Goal: Information Seeking & Learning: Learn about a topic

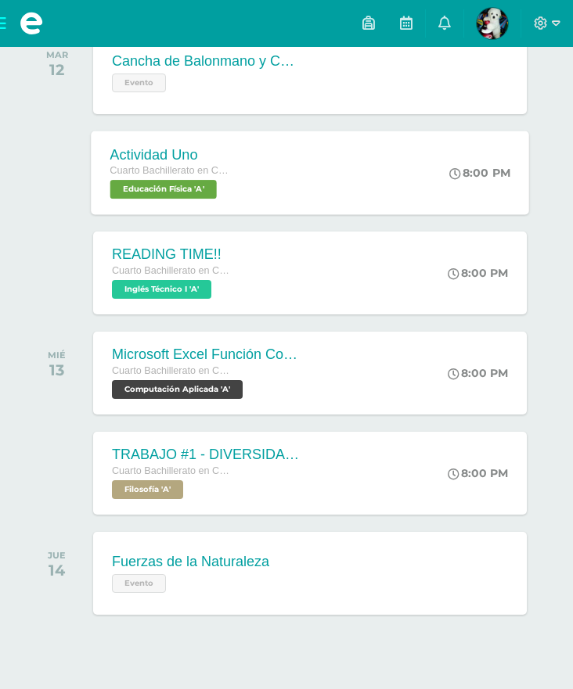
scroll to position [302, 0]
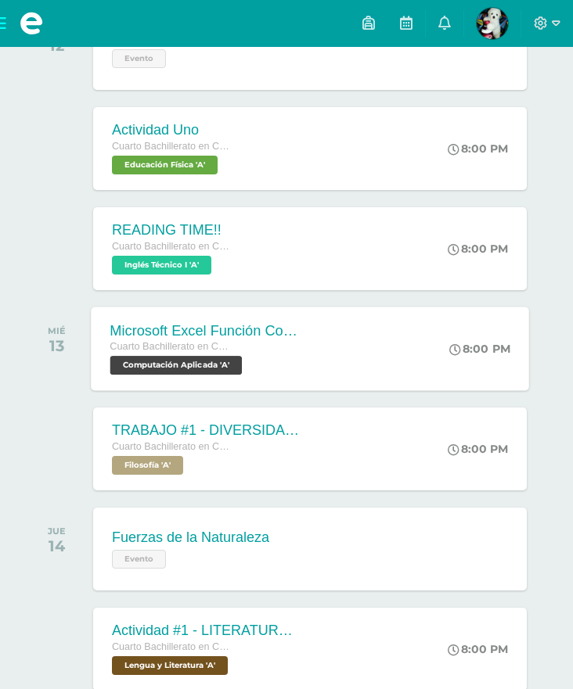
click at [407, 363] on div "Microsoft Excel Función Contar Cuarto Bachillerato en CCLL con Orientación en C…" at bounding box center [310, 349] width 438 height 84
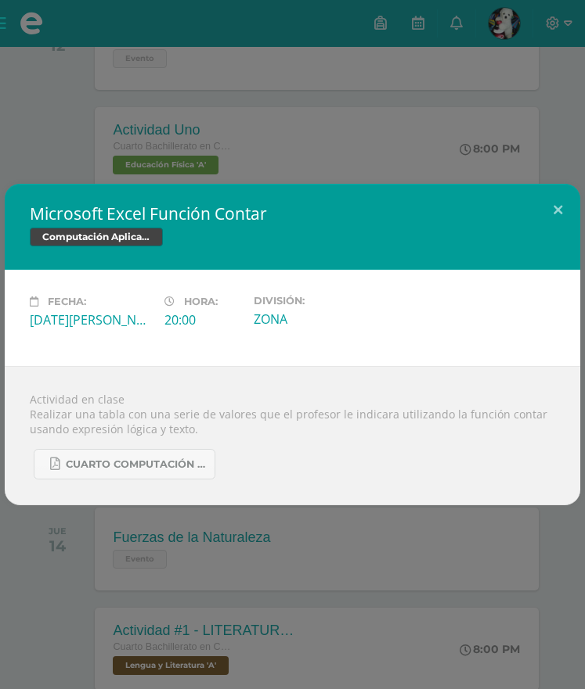
click at [377, 588] on div "Microsoft Excel Función Contar Computación Aplicada Fecha: [DATE][PERSON_NAME] …" at bounding box center [292, 344] width 585 height 689
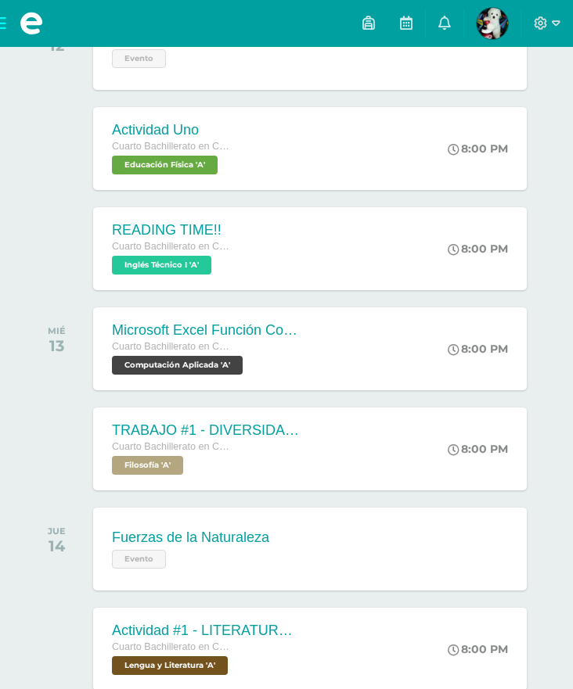
click at [297, 458] on div "Cuarto Bachillerato en CCLL con Orientación en Computación Filosofía 'A'" at bounding box center [206, 457] width 188 height 36
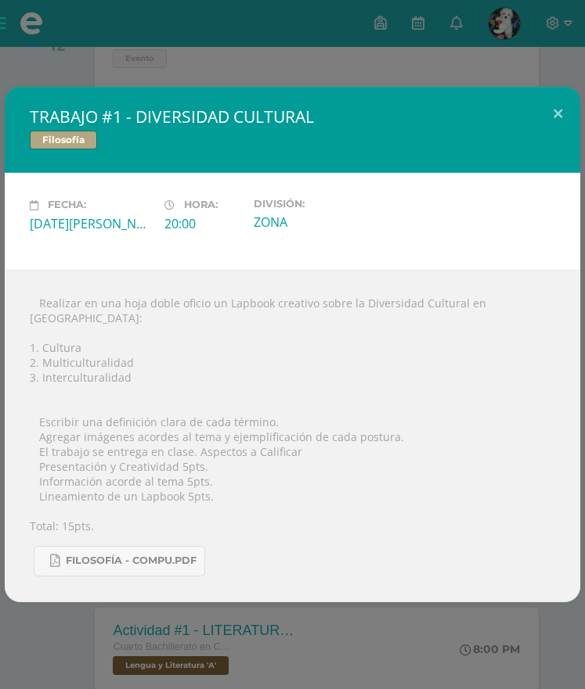
click at [349, 637] on div "TRABAJO #1 - DIVERSIDAD CULTURAL Filosofía Fecha: [DATE][PERSON_NAME] Hora: 20:…" at bounding box center [292, 344] width 585 height 689
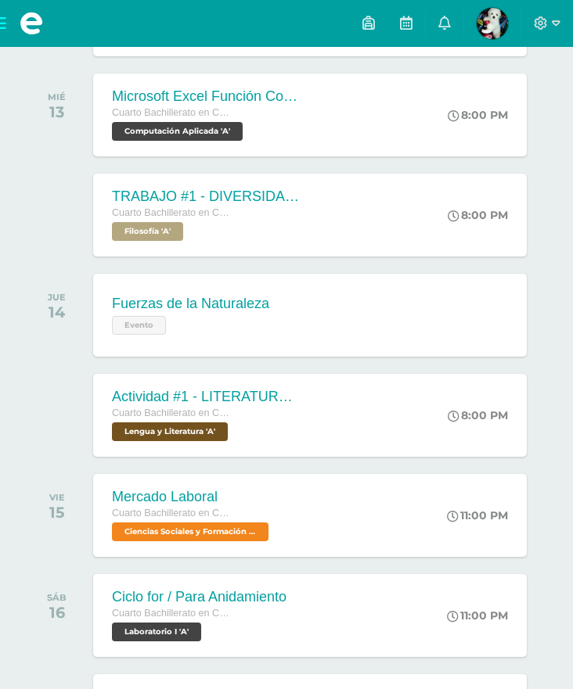
scroll to position [537, 0]
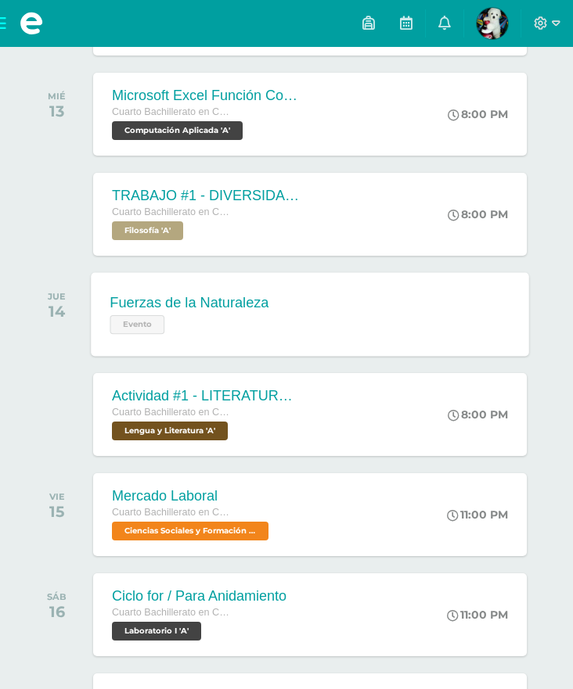
click at [351, 333] on div "Fuerzas de la Naturaleza Evento Fuerzas de la Naturaleza Evento Cargando conten…" at bounding box center [310, 314] width 438 height 84
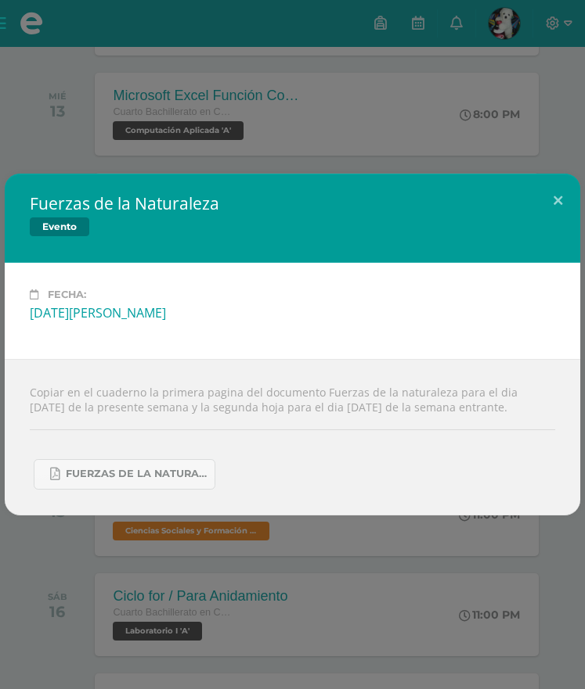
click at [313, 573] on div "Fuerzas de la Naturaleza Evento Fecha: [DATE][PERSON_NAME] Copiar en el cuadern…" at bounding box center [292, 344] width 585 height 689
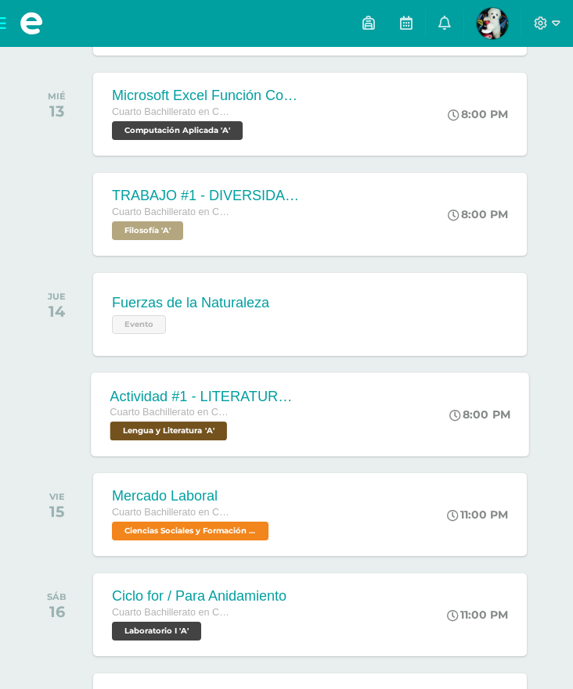
click at [314, 441] on div "Actividad #1 - LITERATURA DEL NEOCLASICISMO Cuarto Bachillerato en CCLL con Ori…" at bounding box center [205, 415] width 228 height 84
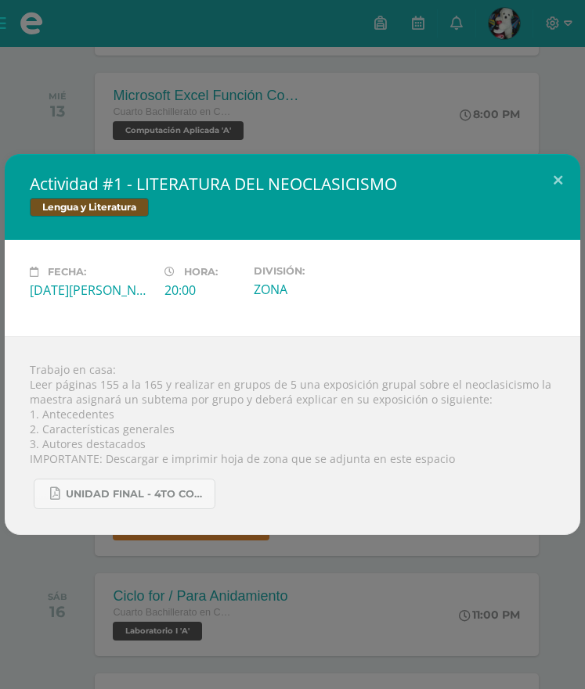
click at [369, 596] on div "Actividad #1 - LITERATURA DEL NEOCLASICISMO Lengua y Literatura Fecha: [DATE][P…" at bounding box center [292, 344] width 585 height 689
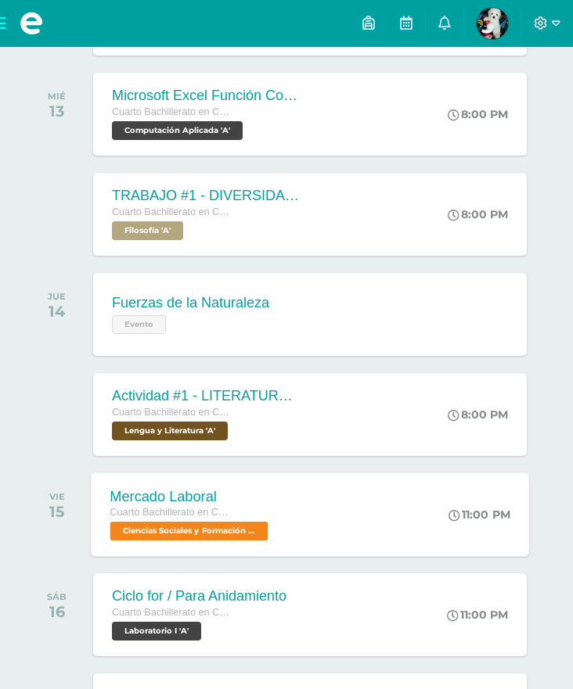
click at [347, 507] on div "Mercado Laboral Cuarto Bachillerato en CCLL con Orientación en Computación Cien…" at bounding box center [310, 515] width 438 height 84
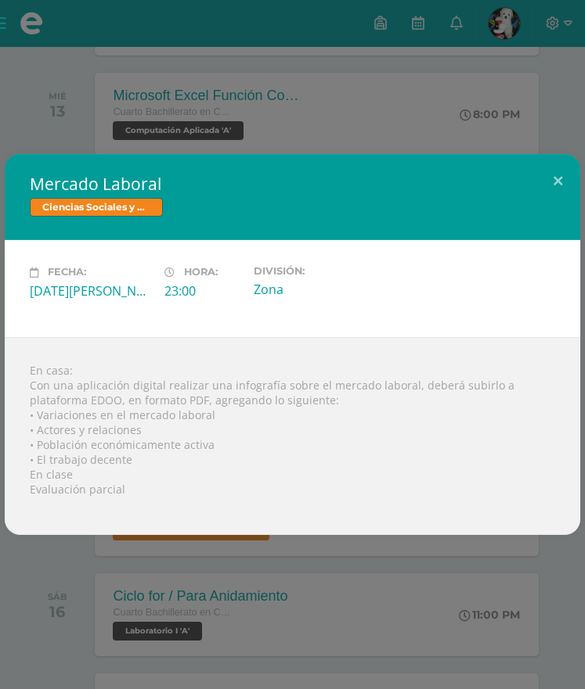
click at [345, 593] on div "Mercado Laboral Ciencias Sociales y Formación Ciudadana Fecha: [DATE][PERSON_NA…" at bounding box center [292, 344] width 585 height 689
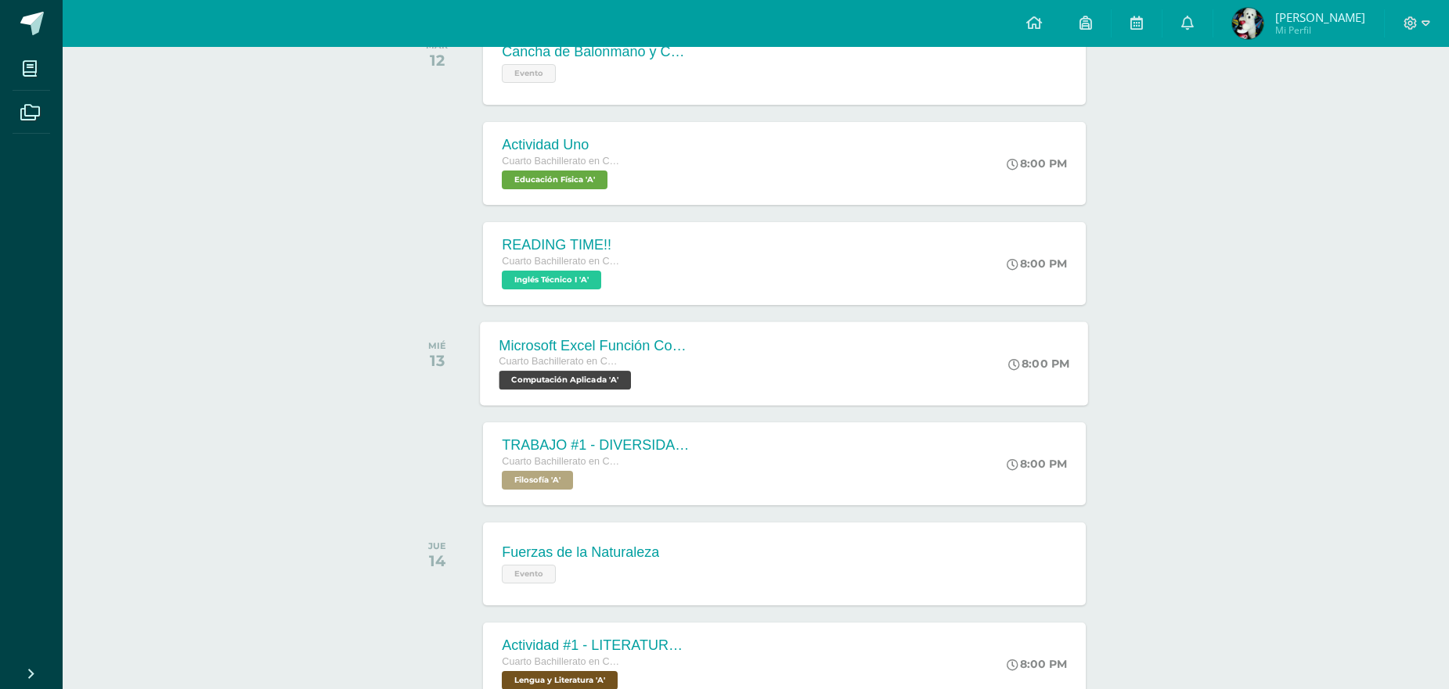
scroll to position [459, 0]
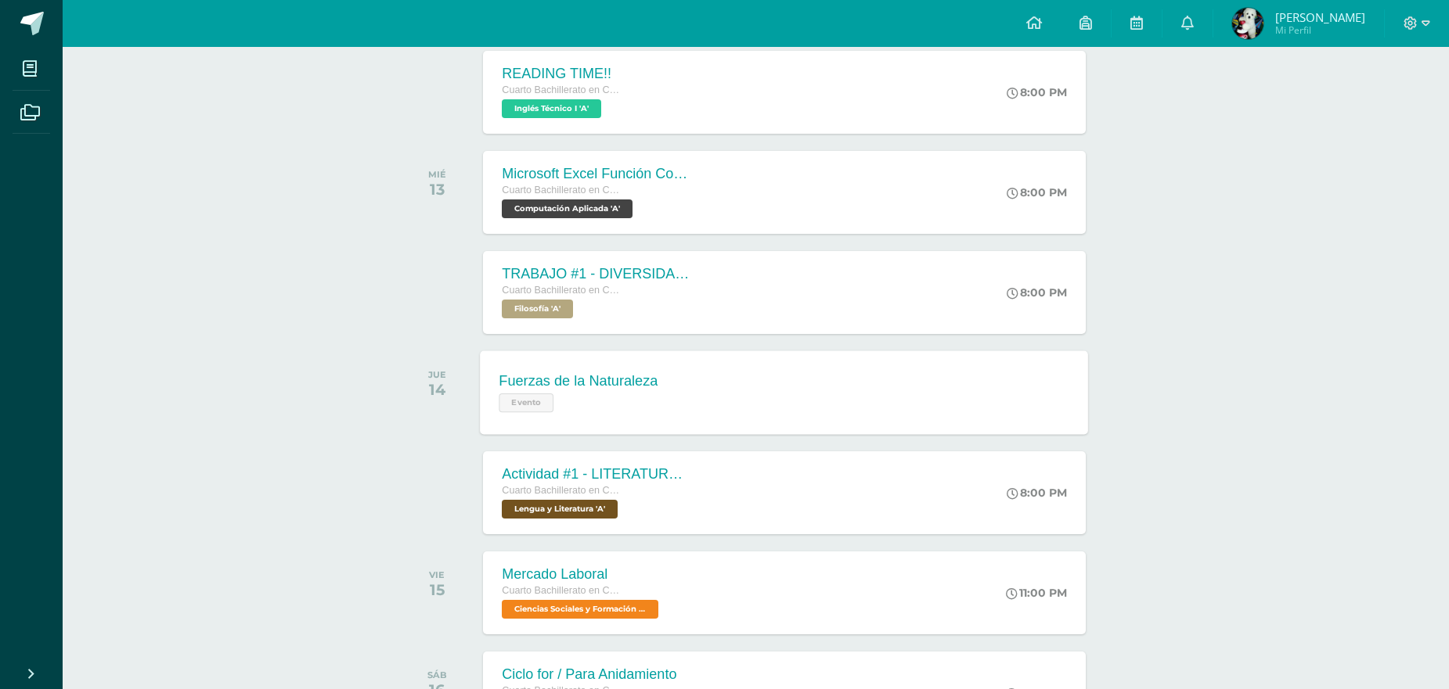
click at [603, 368] on div "Fuerzas de la Naturaleza Evento" at bounding box center [578, 393] width 196 height 84
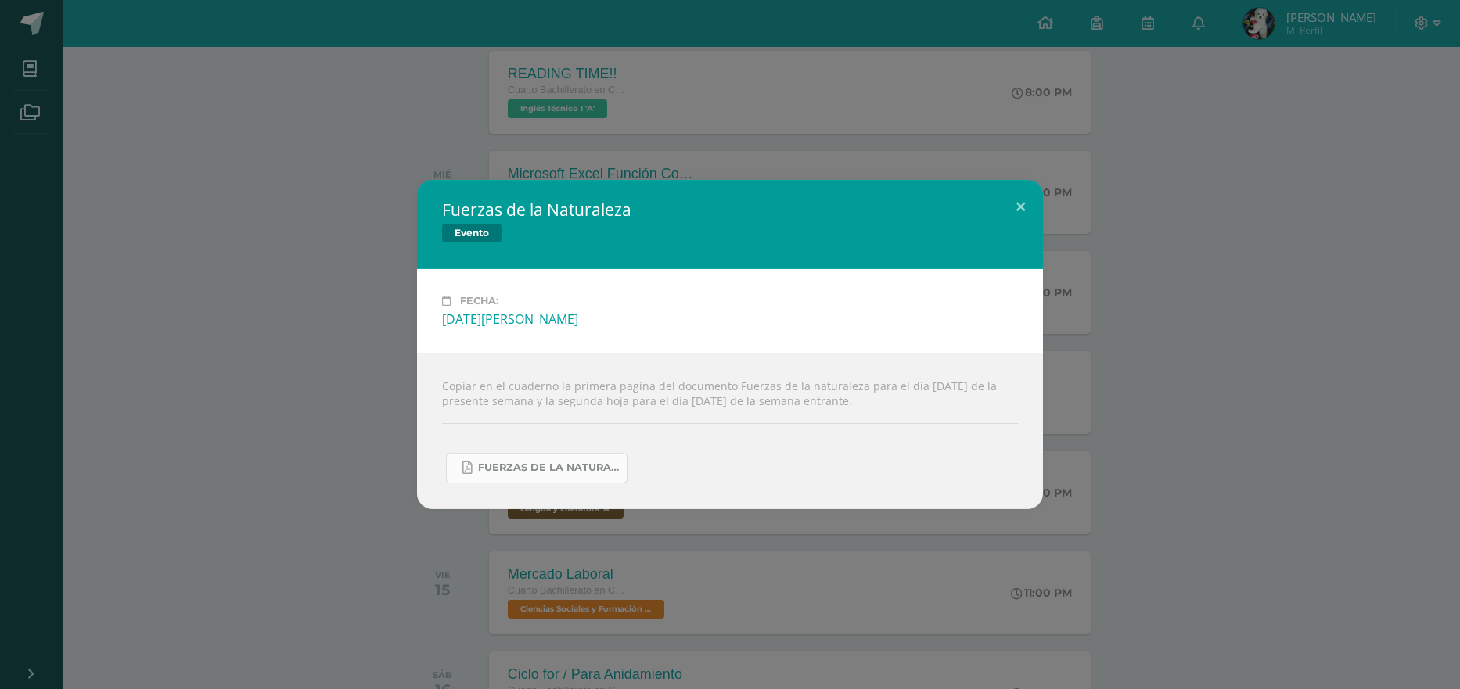
click at [562, 477] on link "FUERZAS DE LA NATURALEZA 2025.pdf" at bounding box center [537, 468] width 182 height 31
click at [326, 363] on div "Fuerzas de la Naturaleza Evento Fecha: [DATE][PERSON_NAME] Copiar en el cuadern…" at bounding box center [730, 344] width 1448 height 329
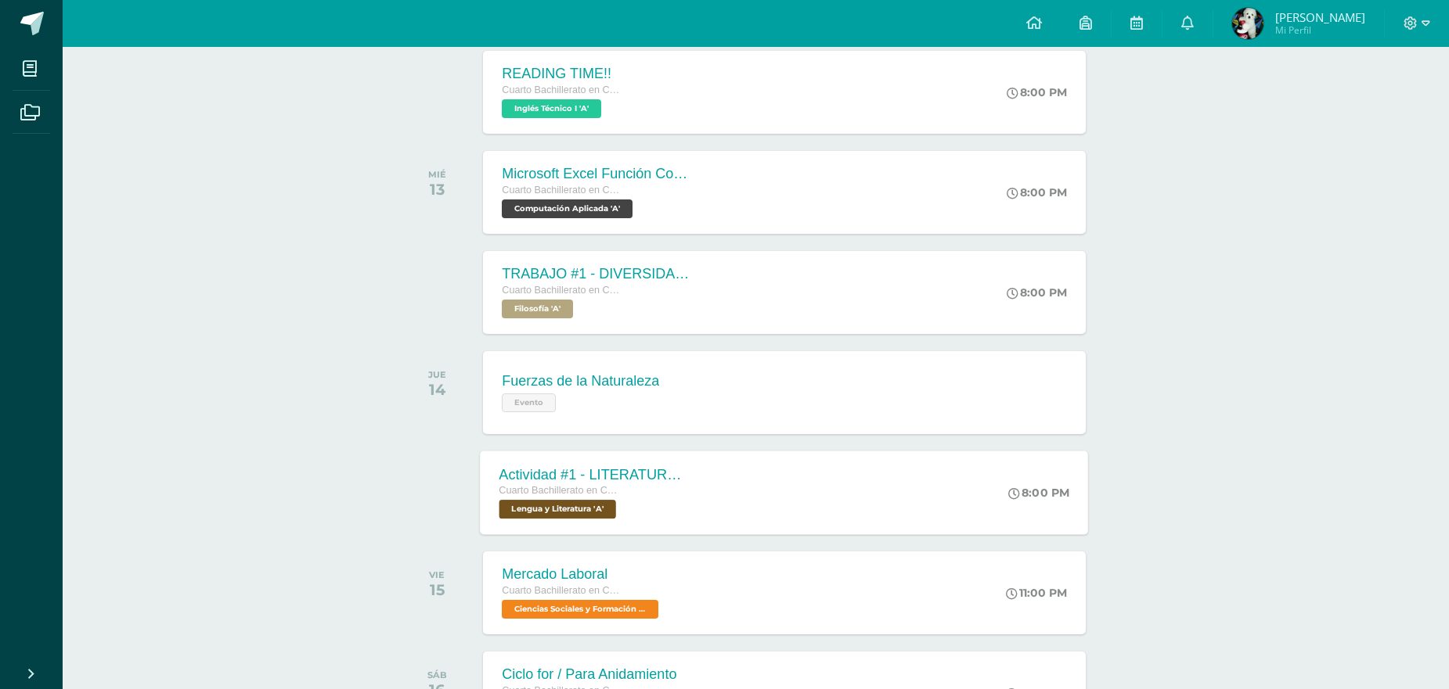
click at [740, 498] on div "Actividad #1 - LITERATURA DEL NEOCLASICISMO Cuarto Bachillerato en CCLL con Ori…" at bounding box center [784, 493] width 608 height 84
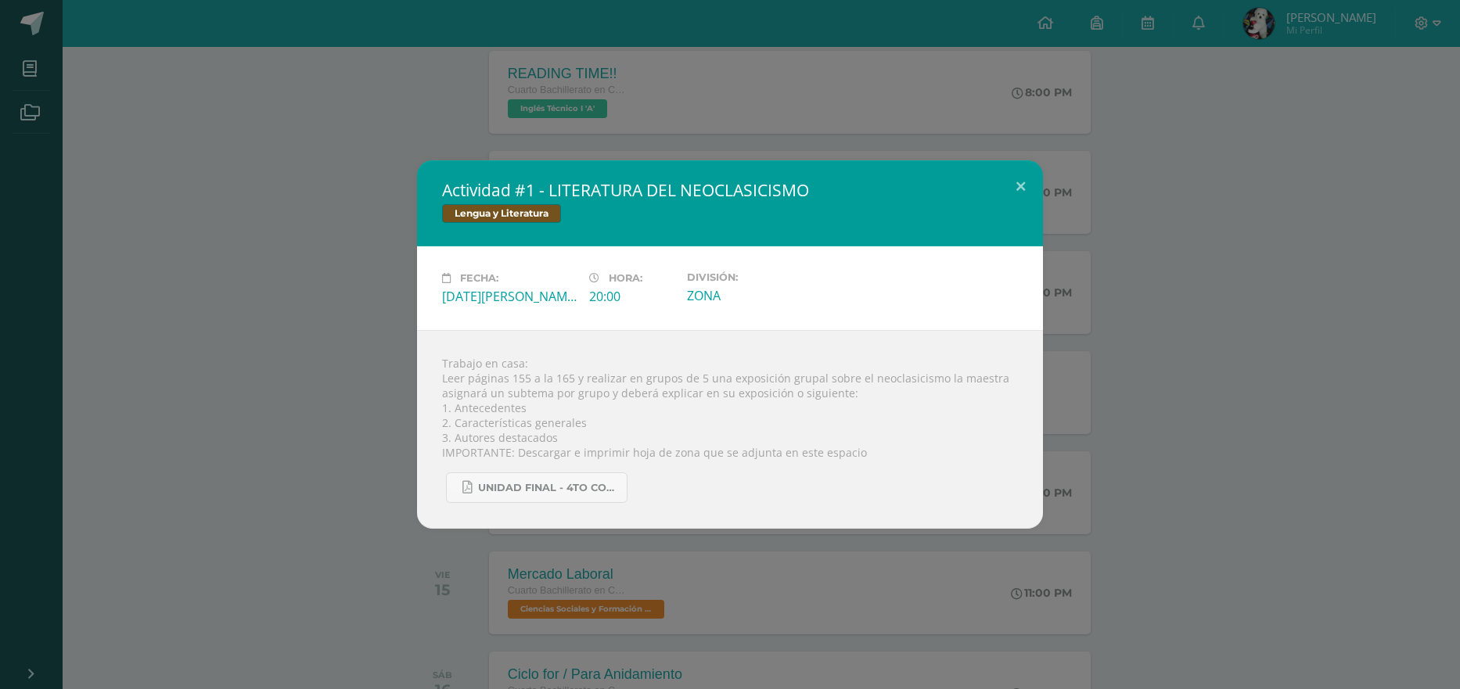
click at [307, 493] on div "Actividad #1 - LITERATURA DEL NEOCLASICISMO Lengua y Literatura Fecha: [DATE][P…" at bounding box center [730, 344] width 1448 height 369
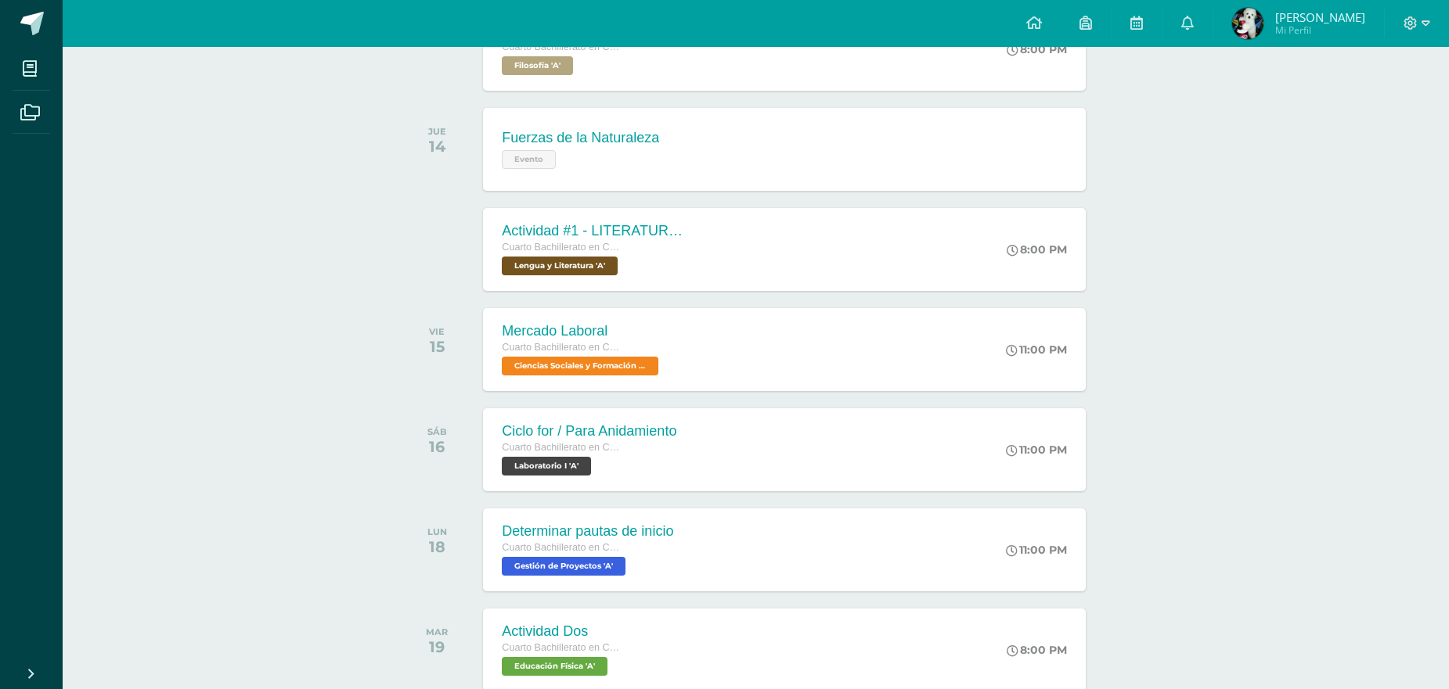
scroll to position [693, 0]
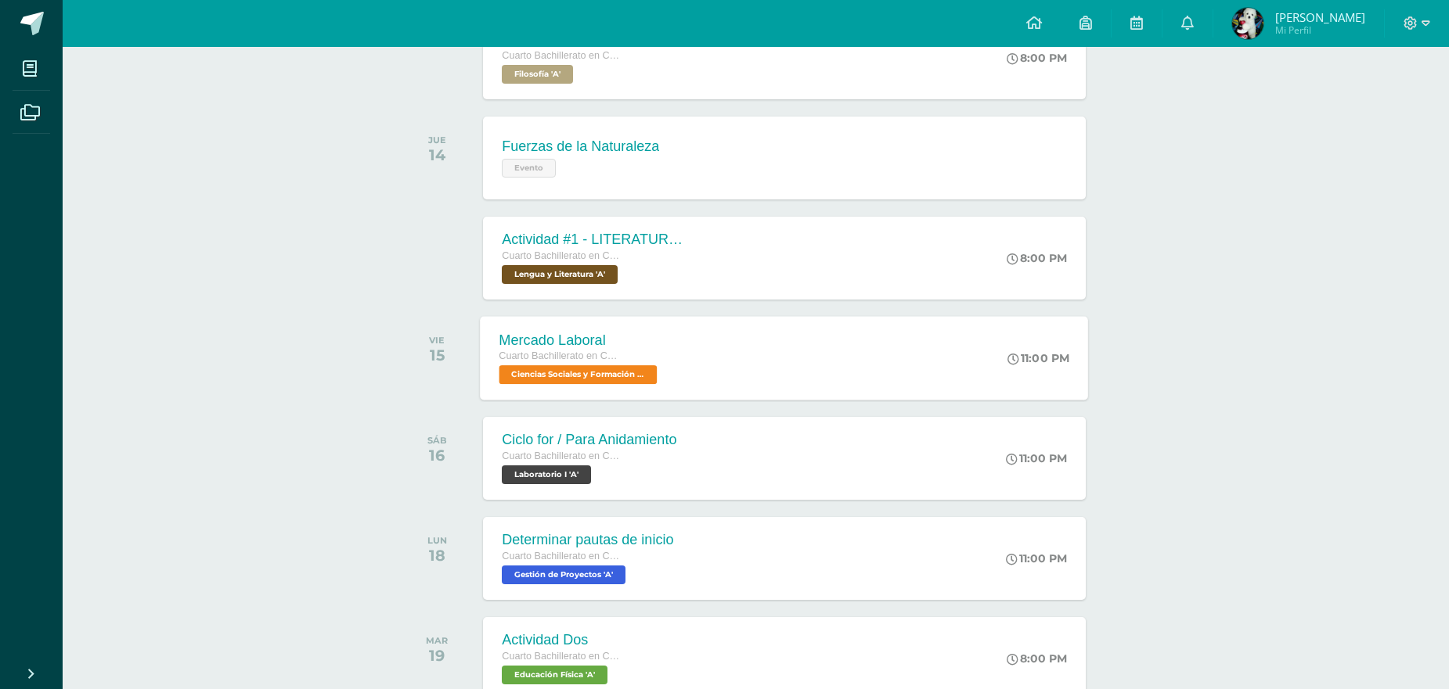
click at [668, 376] on div "Mercado Laboral Cuarto Bachillerato en CCLL con Orientación en Computación Cien…" at bounding box center [580, 358] width 200 height 84
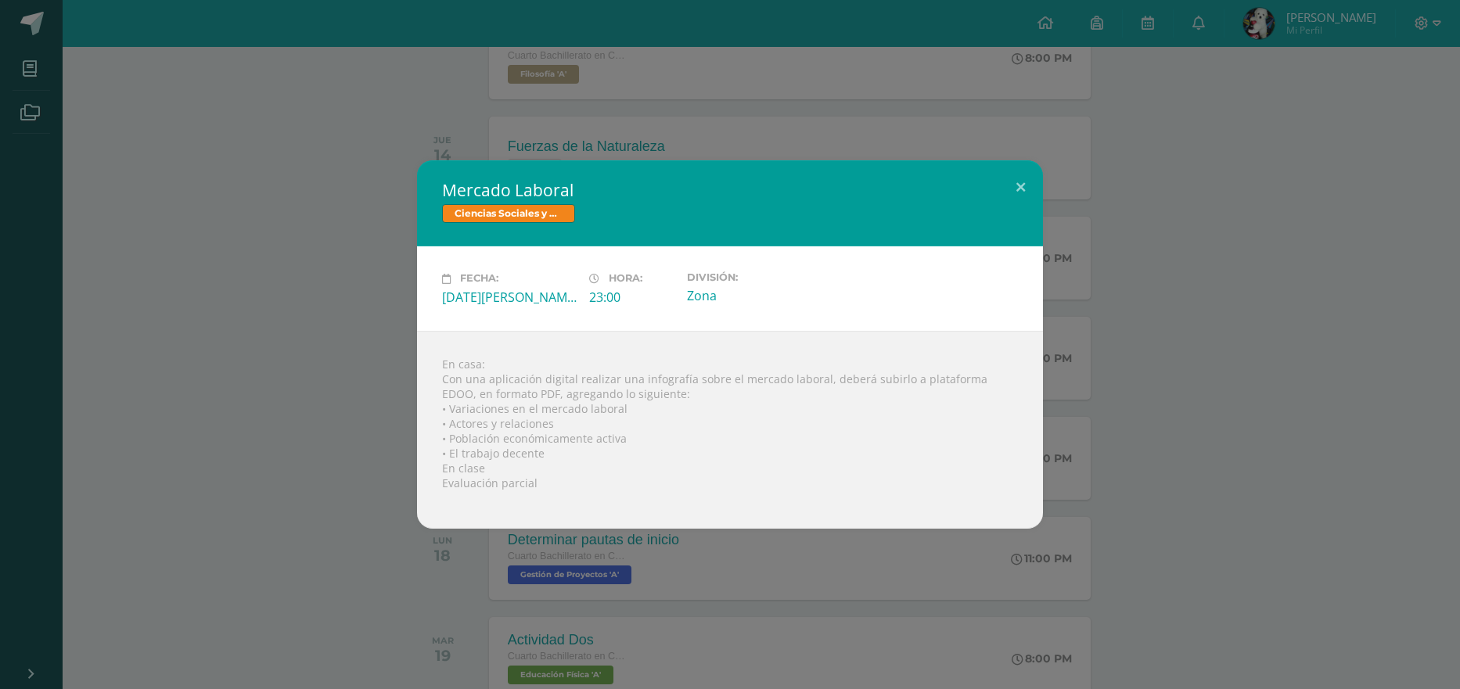
click at [394, 349] on div "Mercado Laboral Ciencias Sociales y Formación Ciudadana Fecha: [DATE][PERSON_NA…" at bounding box center [730, 344] width 1448 height 368
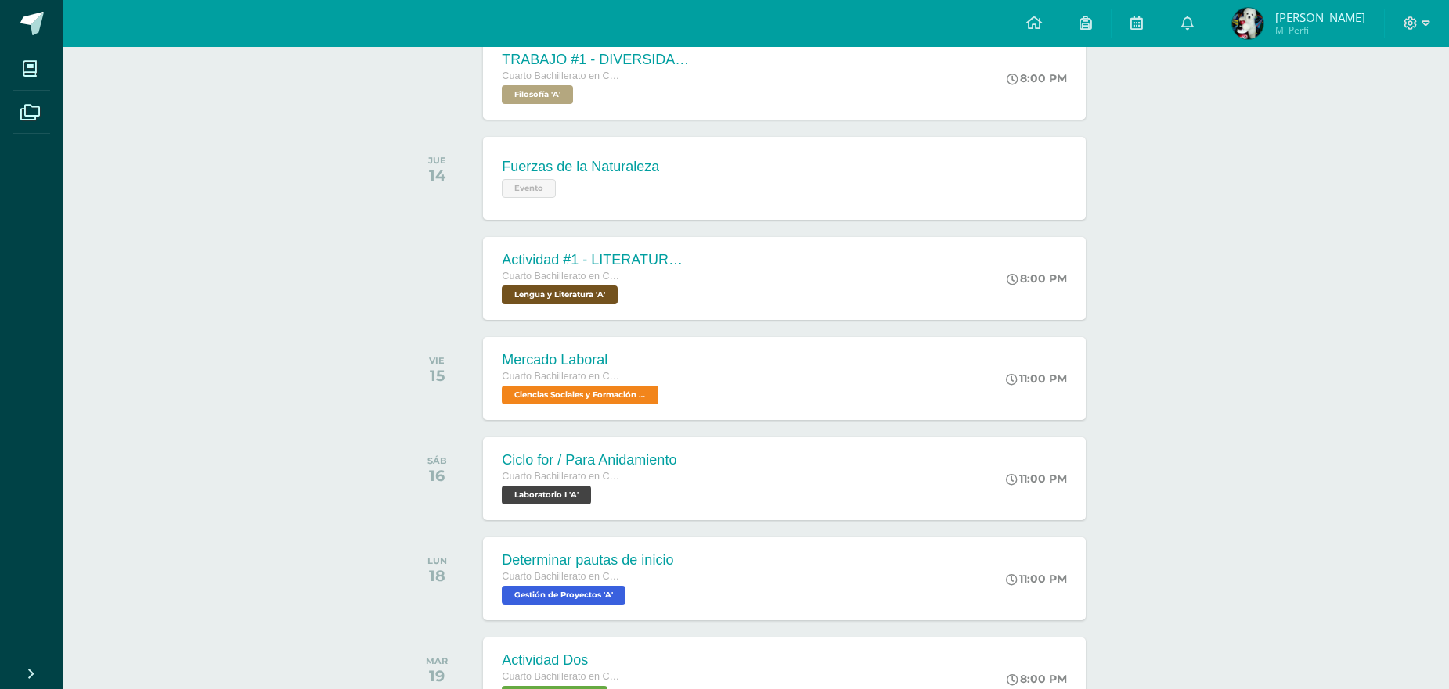
scroll to position [459, 0]
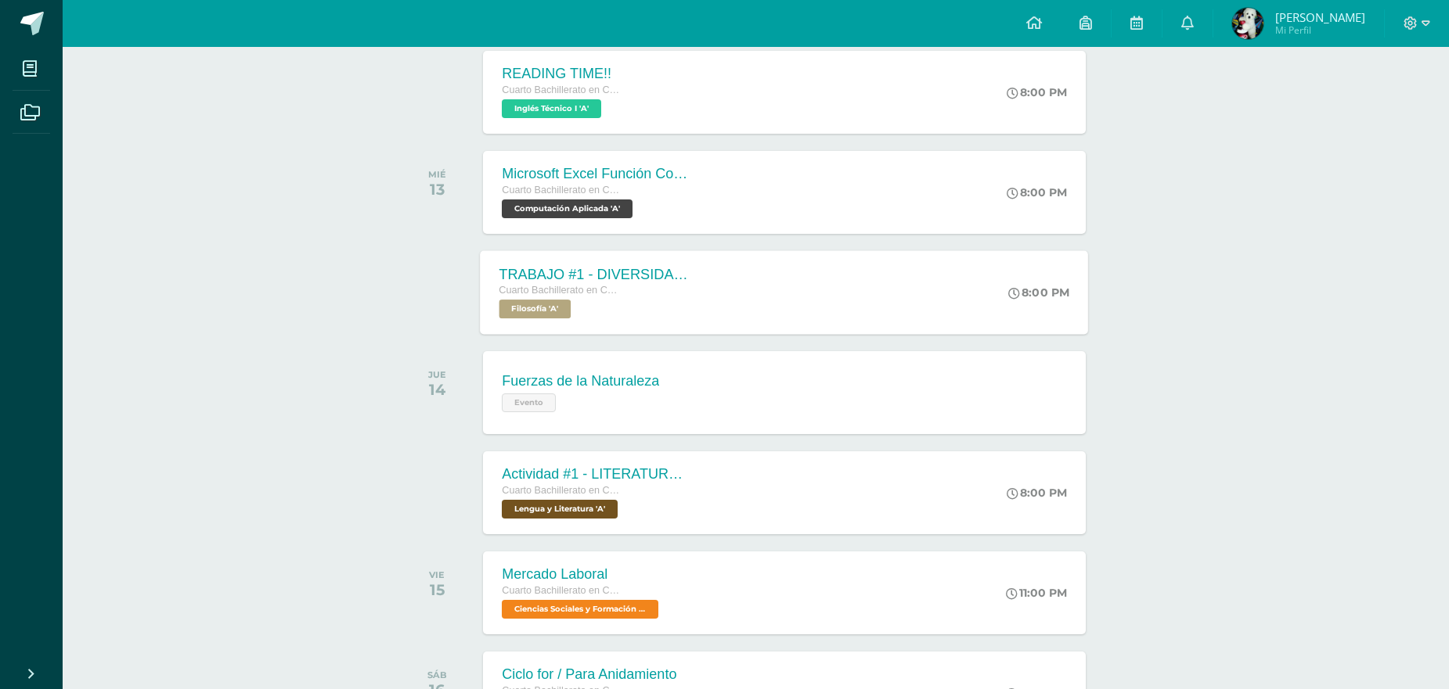
click at [765, 322] on div "TRABAJO #1 - DIVERSIDAD CULTURAL Cuarto Bachillerato en CCLL con Orientación en…" at bounding box center [784, 292] width 608 height 84
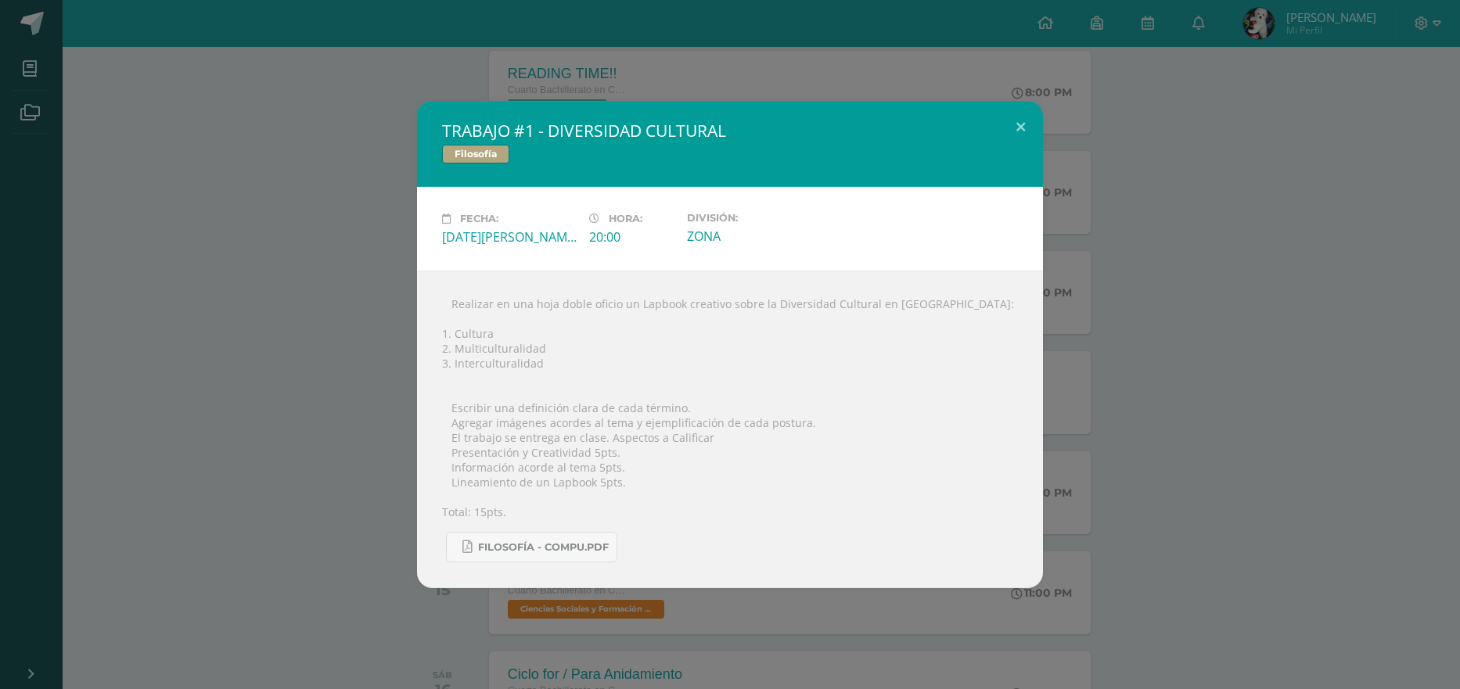
click at [1339, 463] on div "TRABAJO #1 - DIVERSIDAD CULTURAL Filosofía Fecha: [DATE][PERSON_NAME] Hora: 20:…" at bounding box center [730, 345] width 1448 height 488
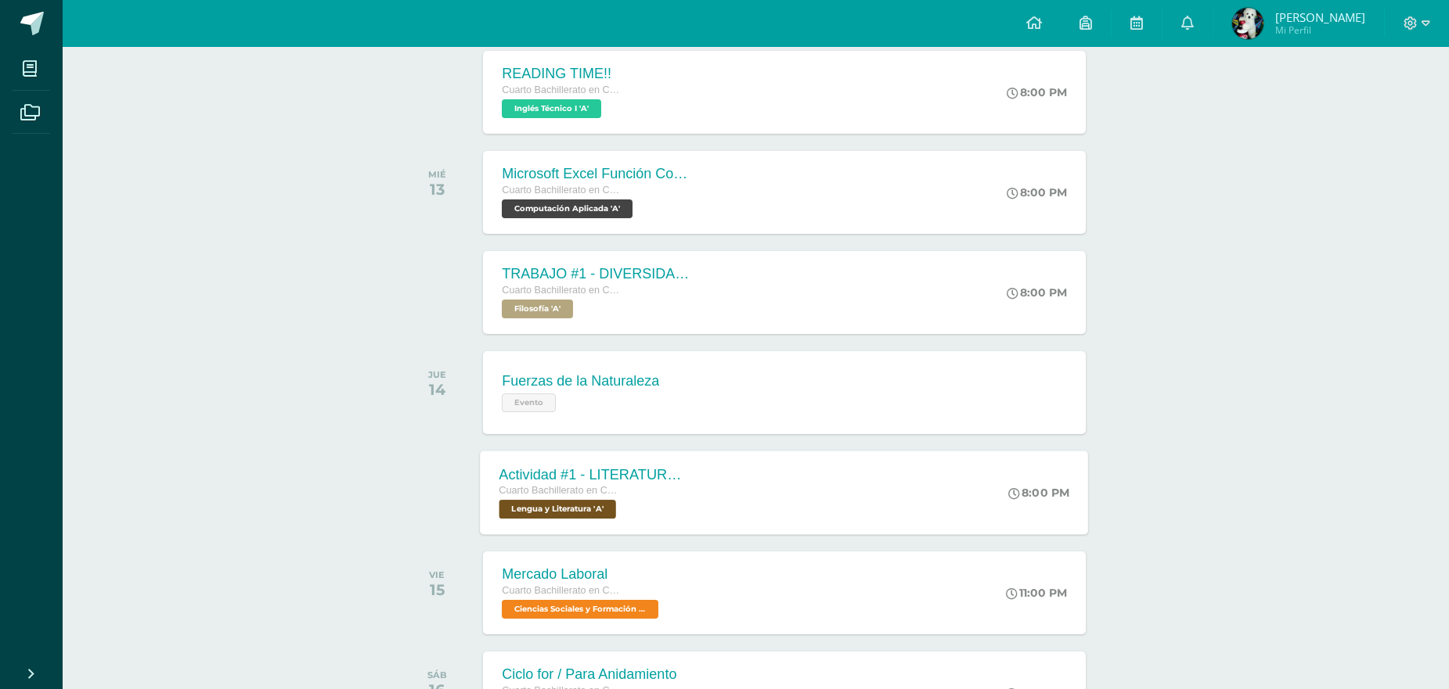
click at [727, 489] on div "Actividad #1 - LITERATURA DEL NEOCLASICISMO Cuarto Bachillerato en CCLL con Ori…" at bounding box center [784, 493] width 608 height 84
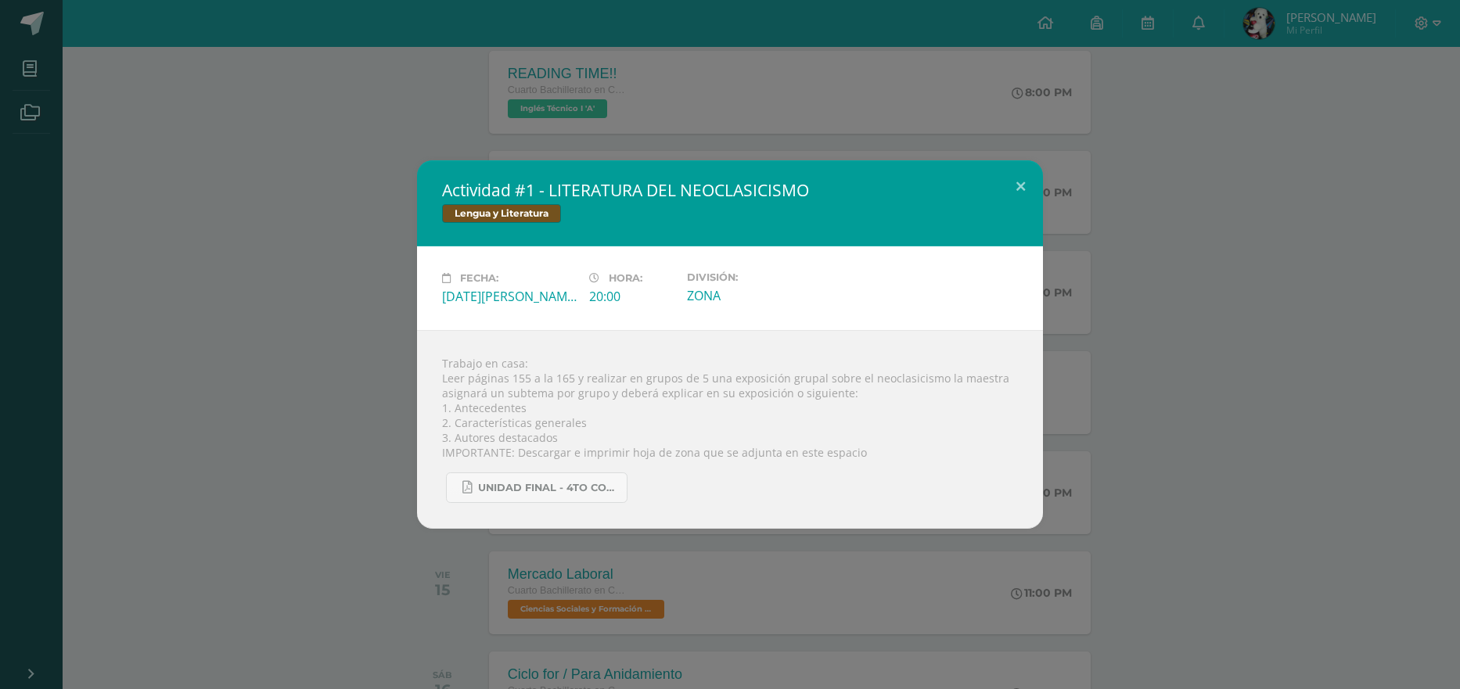
click at [1211, 492] on div "Actividad #1 - LITERATURA DEL NEOCLASICISMO Lengua y Literatura Fecha: [DATE][P…" at bounding box center [730, 344] width 1448 height 369
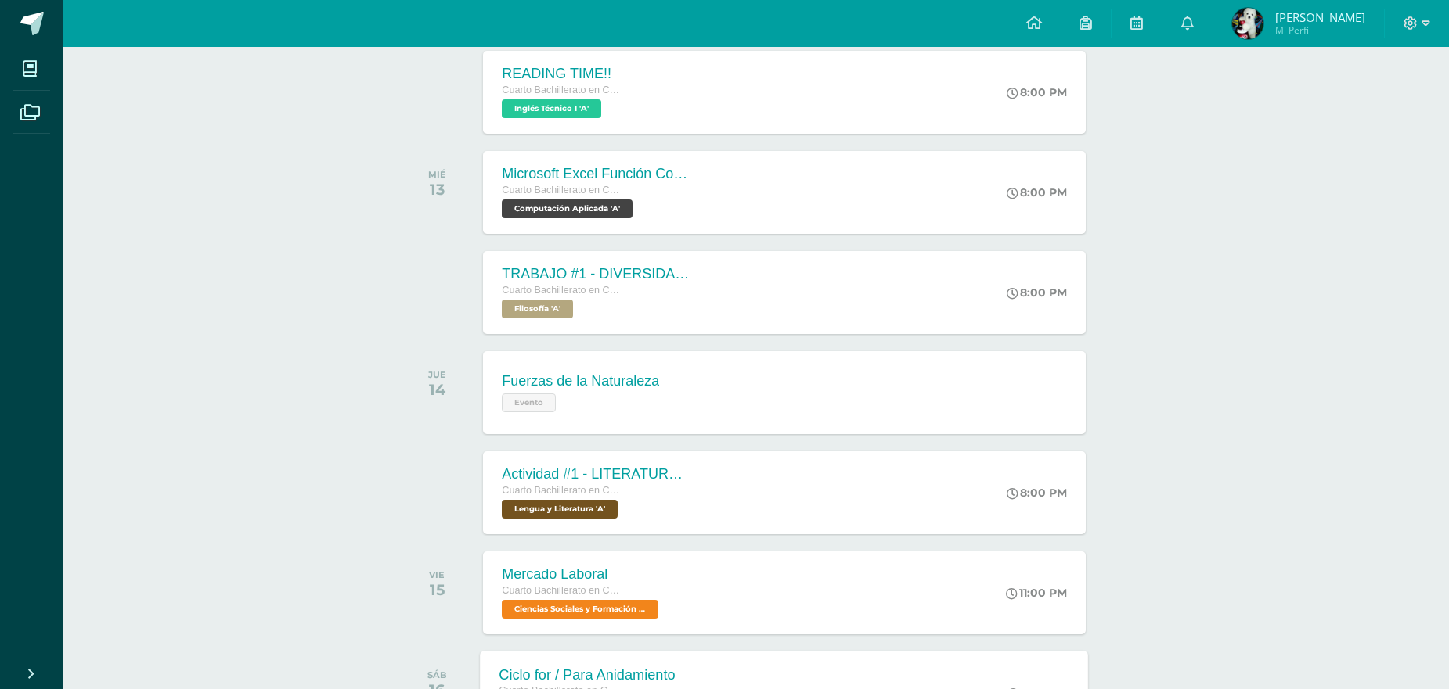
click at [892, 491] on div "Actividad #1 - LITERATURA DEL NEOCLASICISMO Cuarto Bachillerato en CCLL con Ori…" at bounding box center [784, 493] width 602 height 83
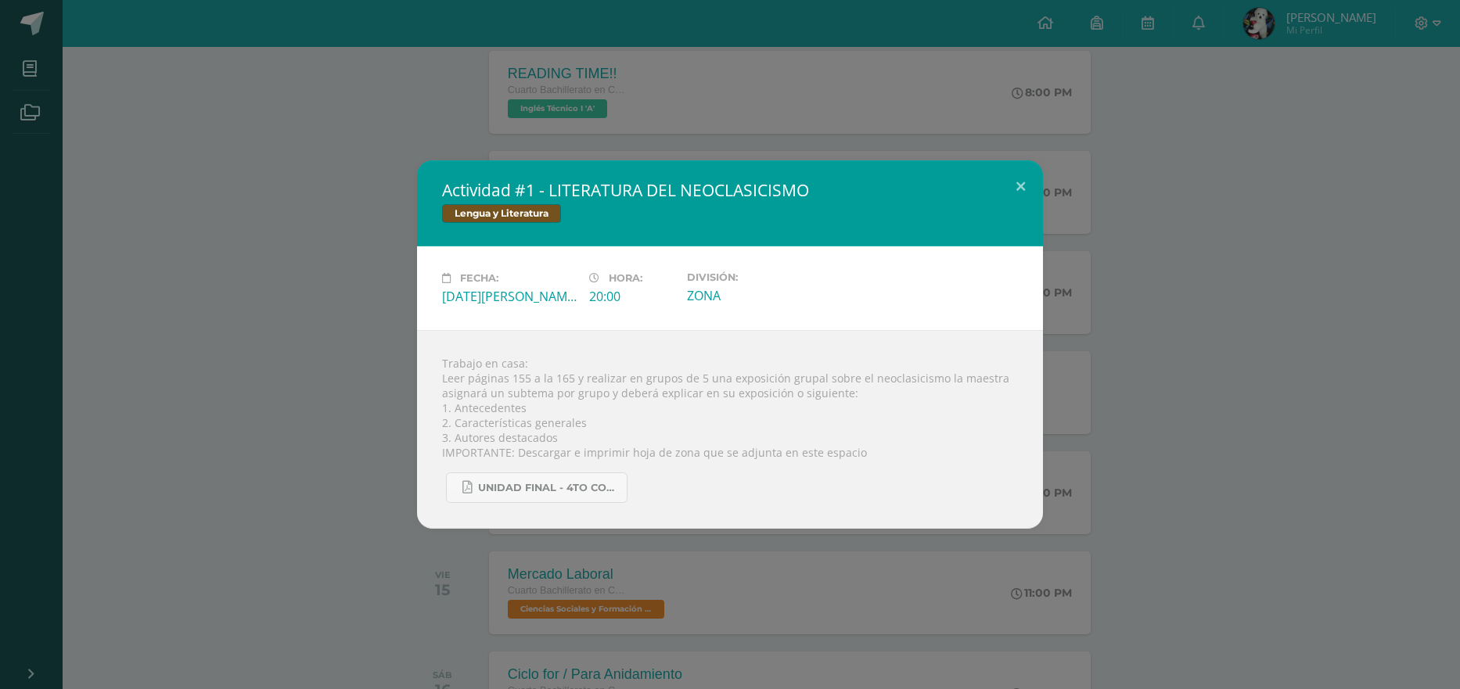
click at [1319, 421] on div "Actividad #1 - LITERATURA DEL NEOCLASICISMO Lengua y Literatura Fecha: [DATE][P…" at bounding box center [730, 344] width 1448 height 369
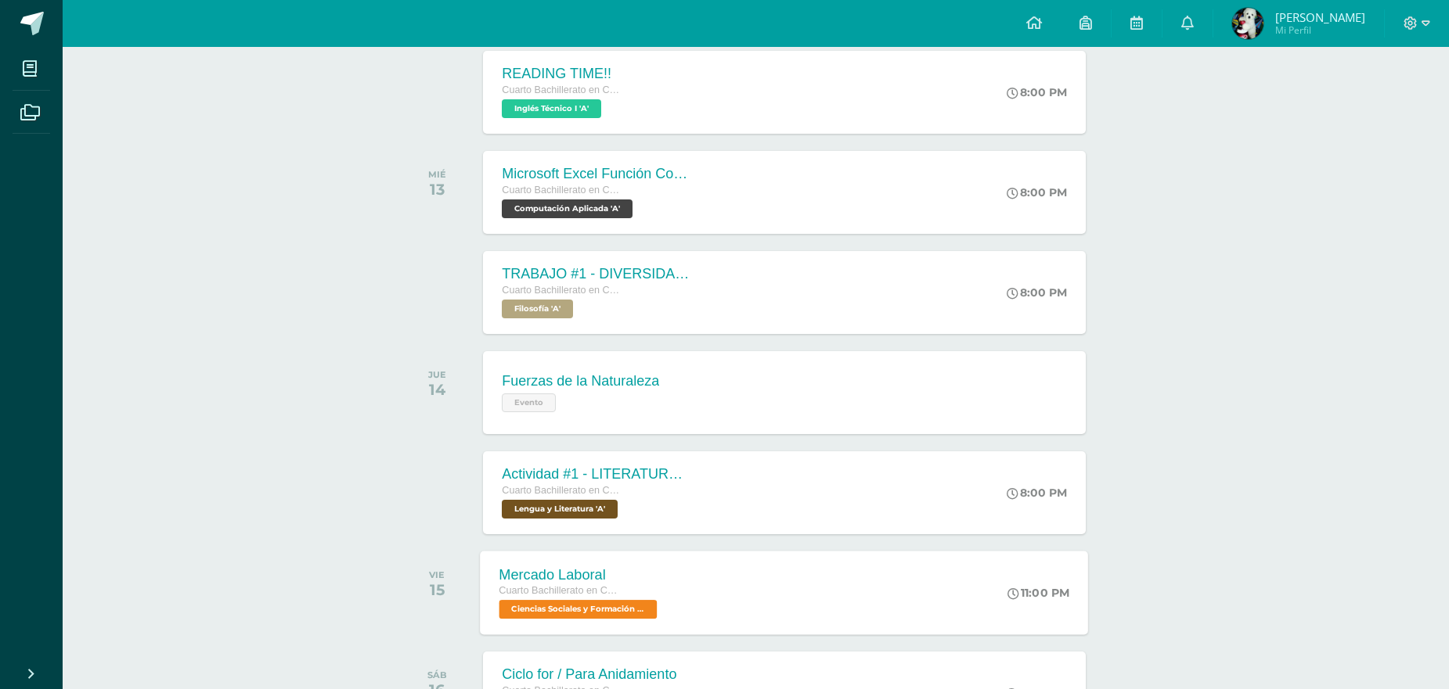
click at [772, 596] on div "Mercado Laboral Cuarto Bachillerato en CCLL con Orientación en Computación Cien…" at bounding box center [784, 593] width 608 height 84
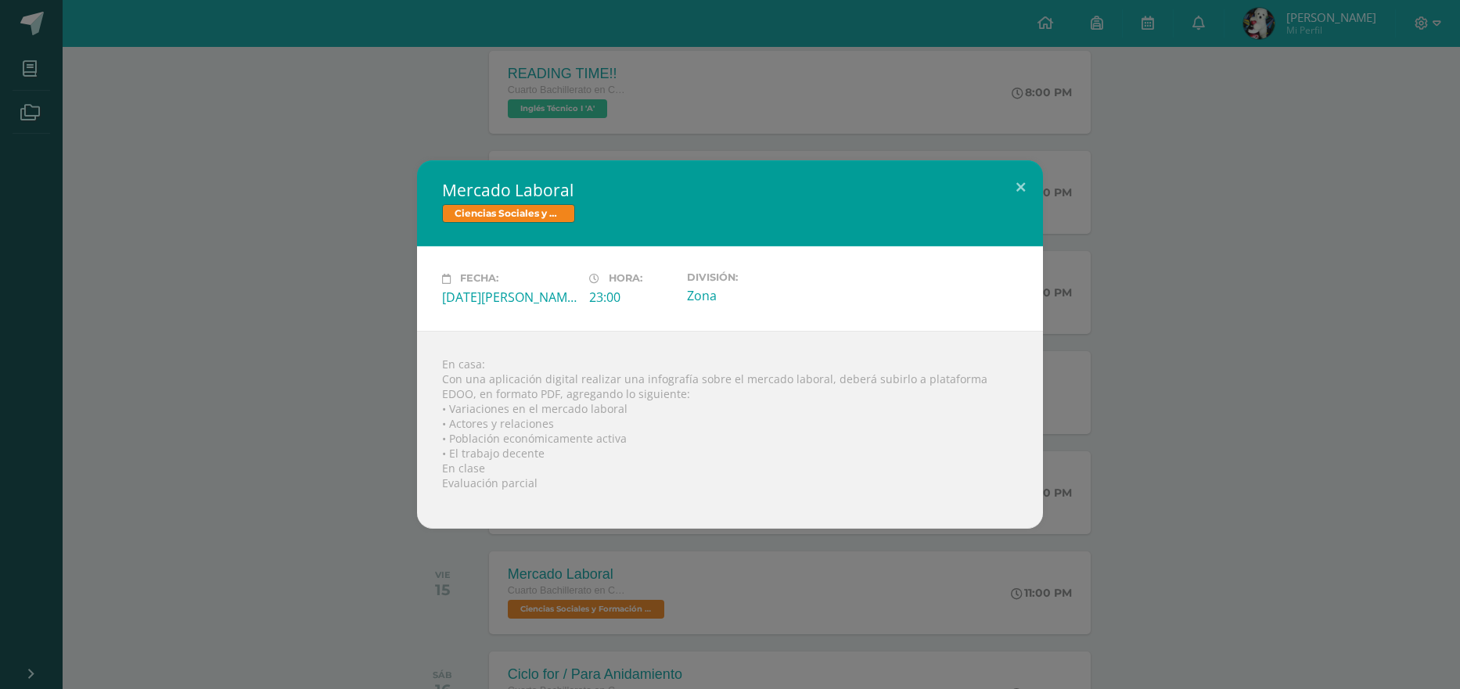
click at [1139, 492] on div "Mercado Laboral Ciencias Sociales y Formación Ciudadana Fecha: [DATE][PERSON_NA…" at bounding box center [730, 344] width 1448 height 368
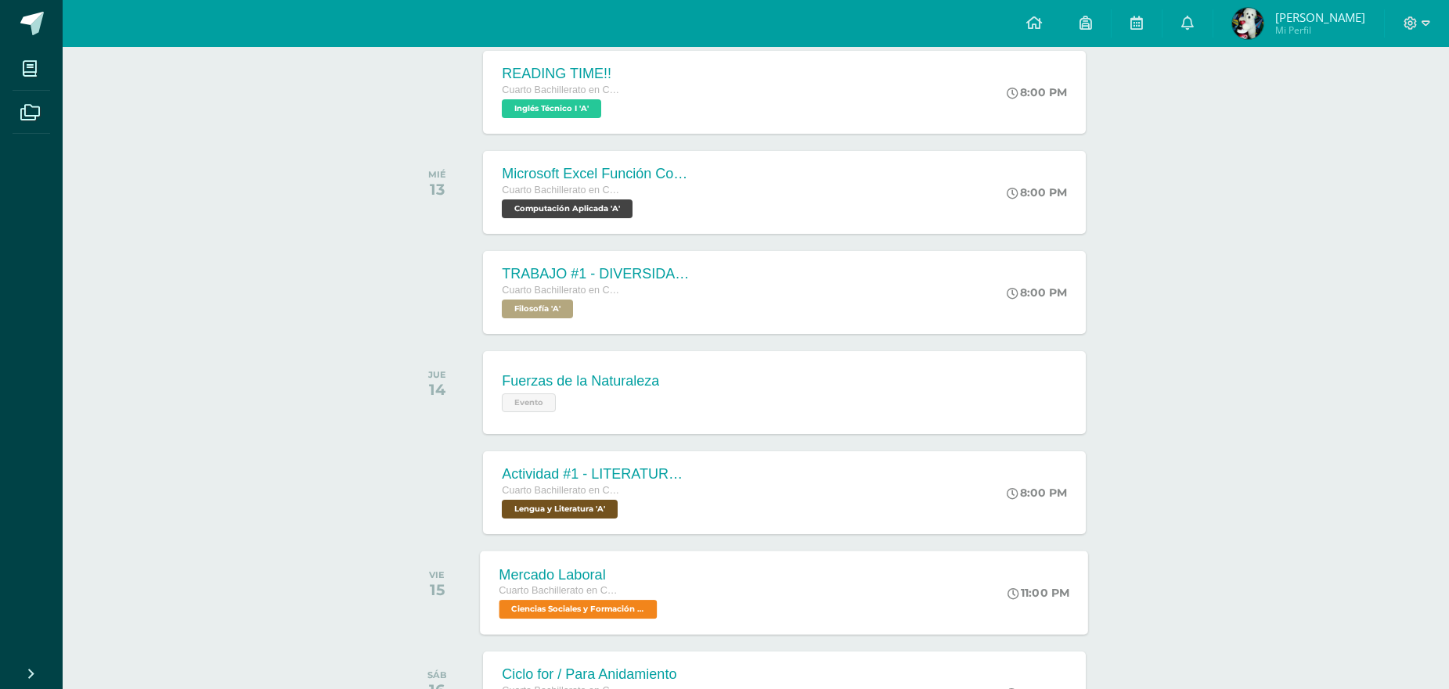
click at [842, 610] on div "Mercado Laboral Cuarto Bachillerato en CCLL con Orientación en Computación Cien…" at bounding box center [784, 593] width 608 height 84
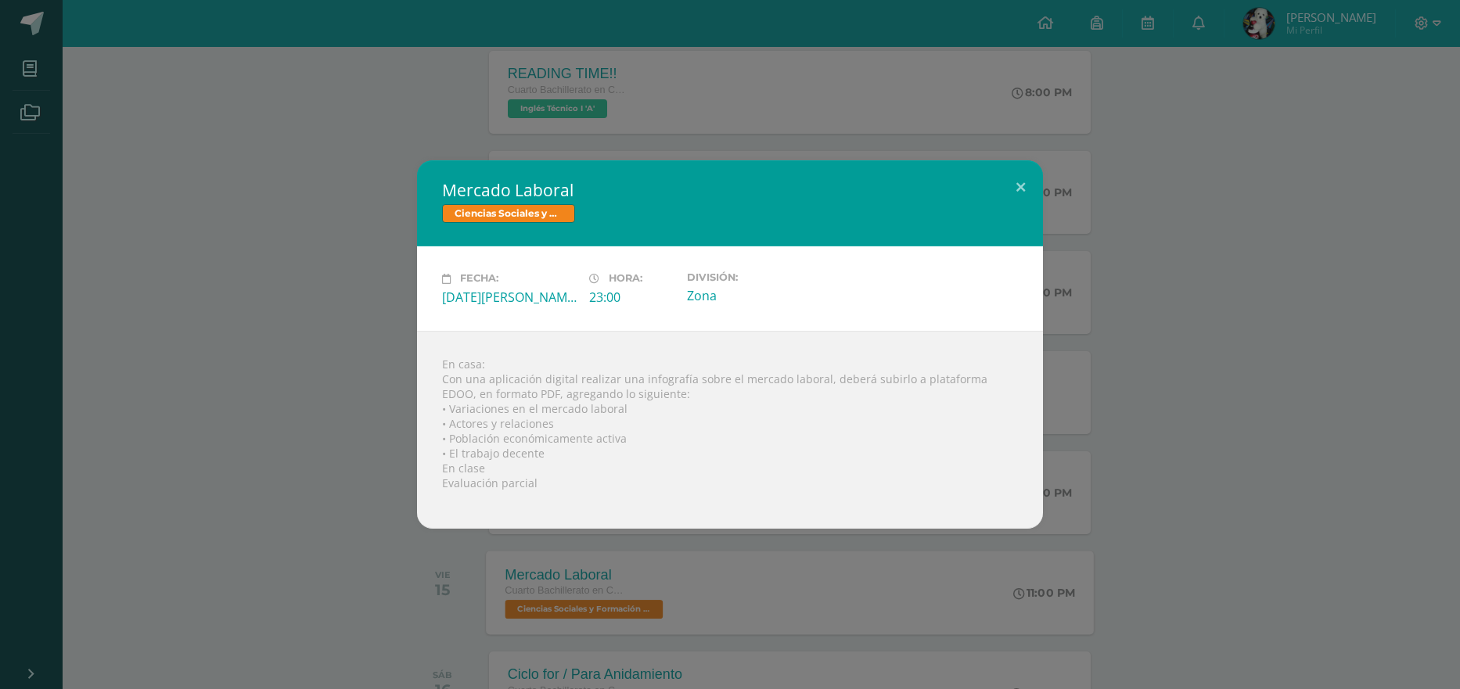
click at [842, 610] on div "Mercado Laboral Ciencias Sociales y Formación Ciudadana Fecha: [DATE][PERSON_NA…" at bounding box center [730, 344] width 1460 height 689
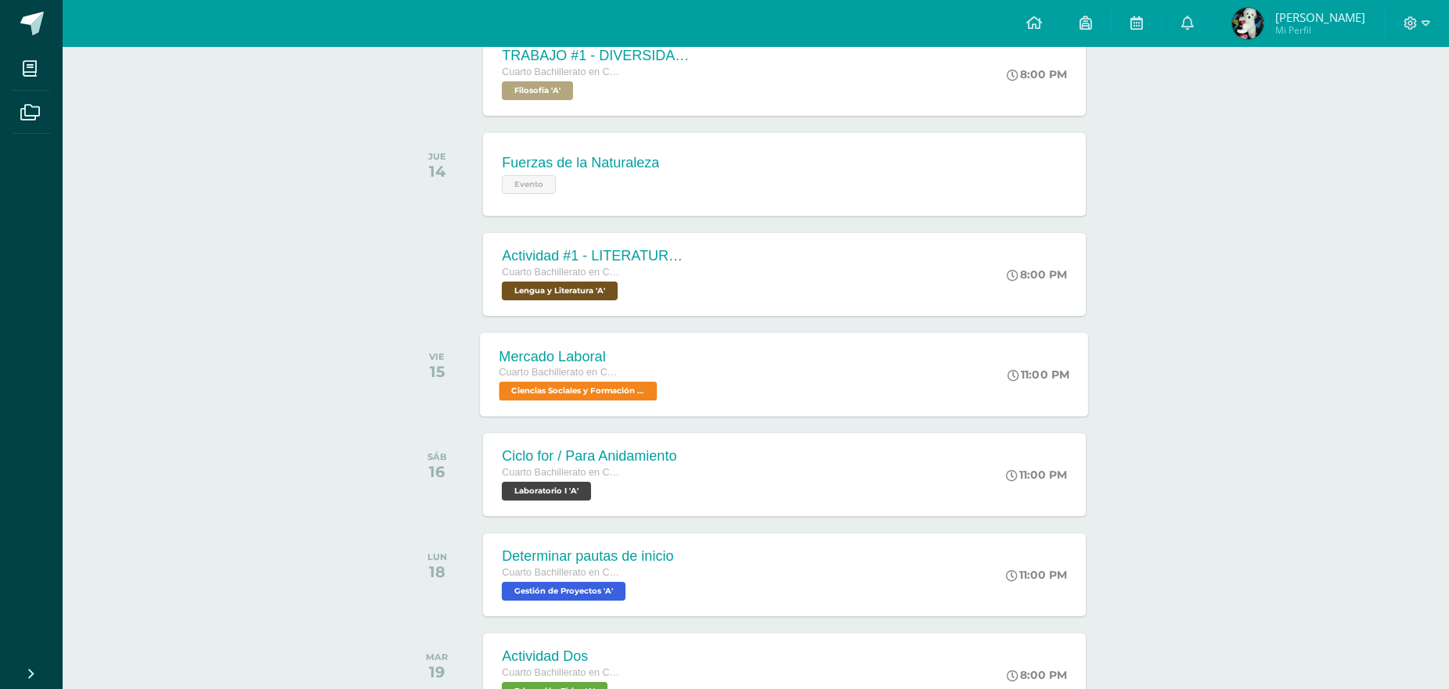
scroll to position [772, 0]
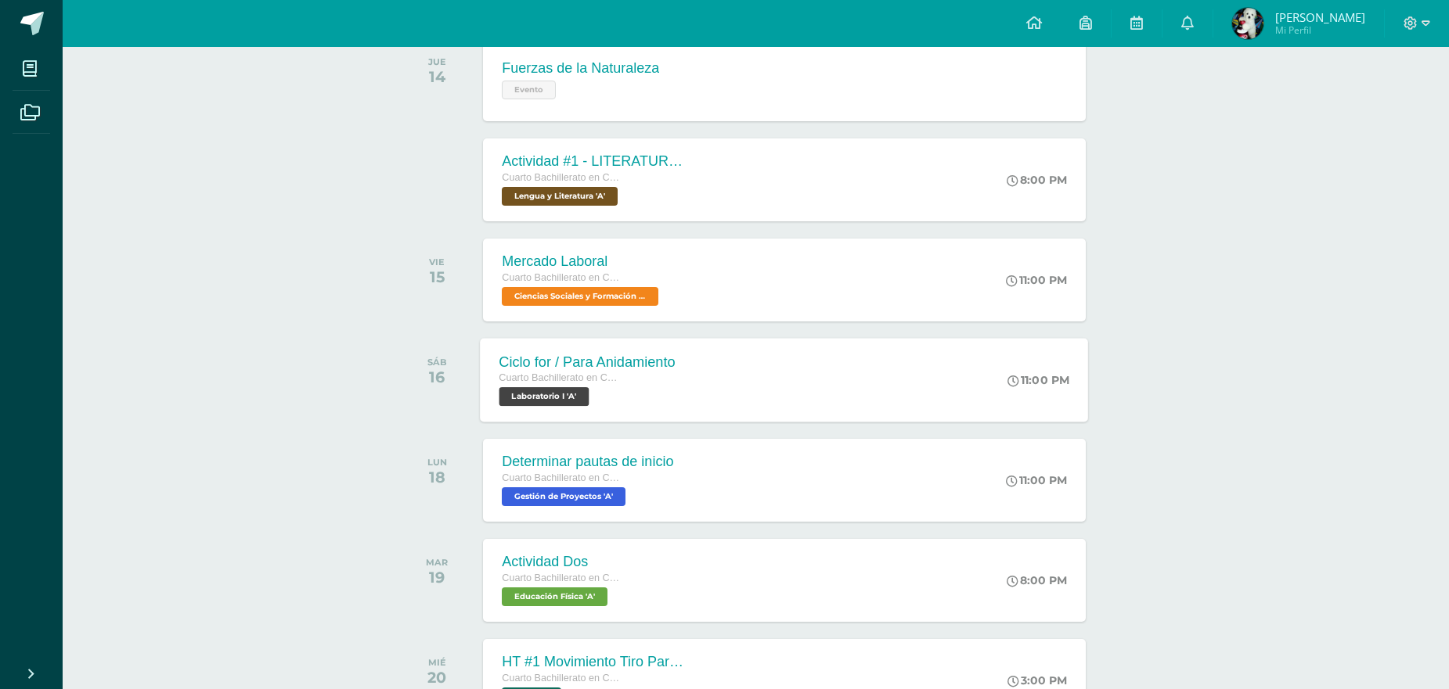
click at [792, 387] on div "Ciclo for / Para Anidamiento Cuarto Bachillerato en CCLL con Orientación en Com…" at bounding box center [784, 380] width 608 height 84
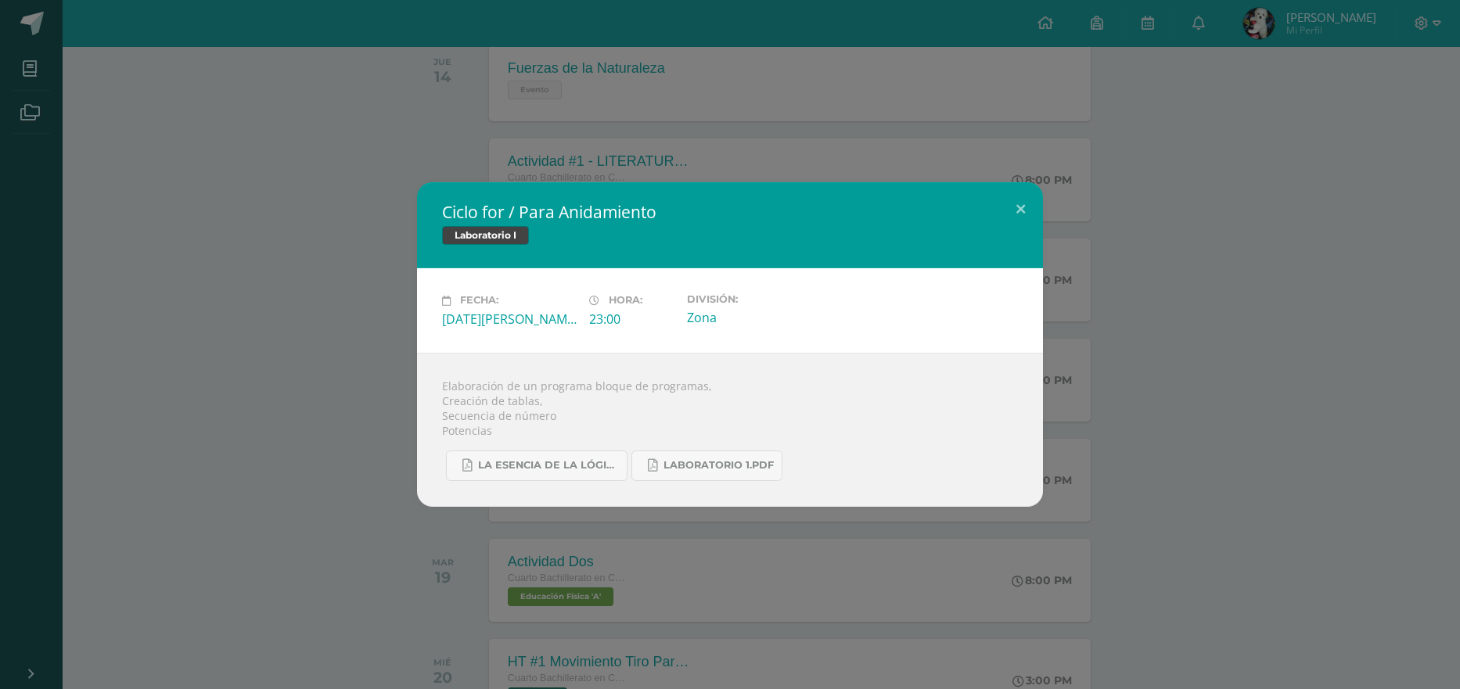
click at [1289, 480] on div "Ciclo for / Para Anidamiento Laboratorio I Fecha: [DATE][PERSON_NAME] Hora: 23:…" at bounding box center [730, 344] width 1448 height 324
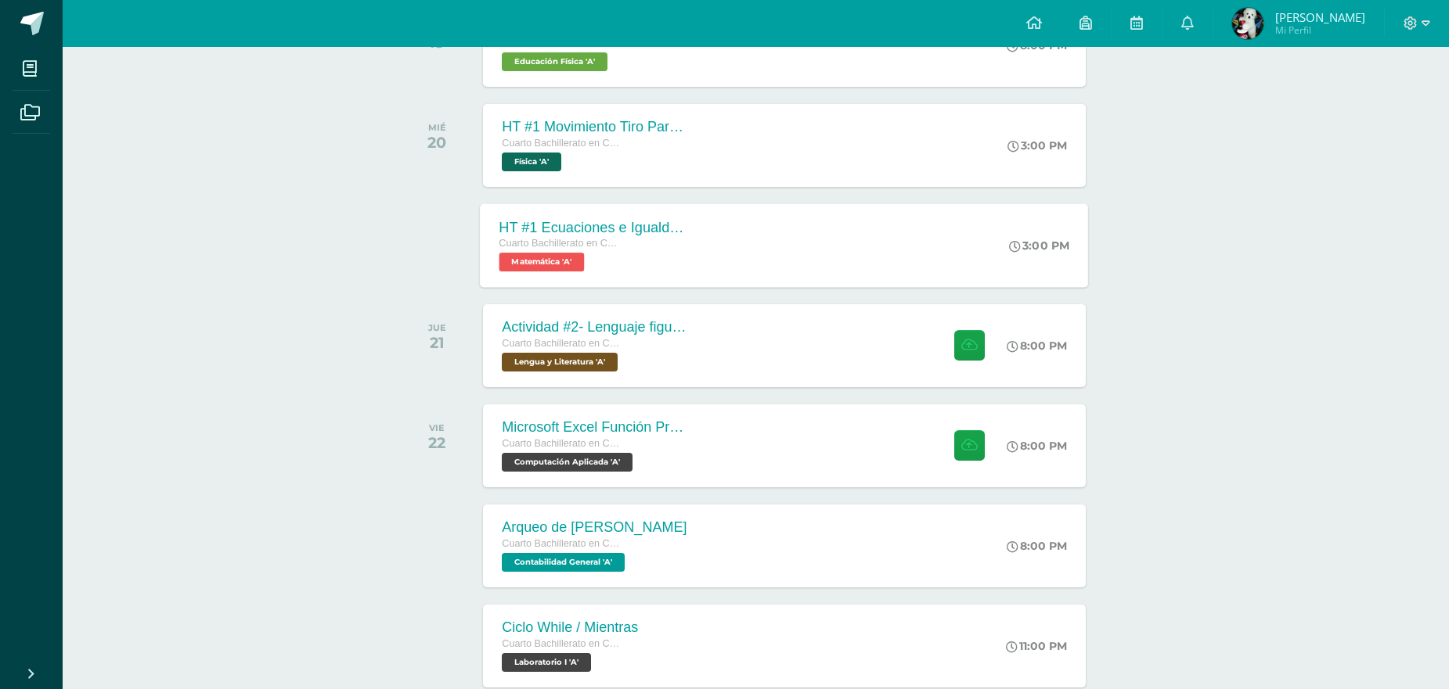
scroll to position [1319, 0]
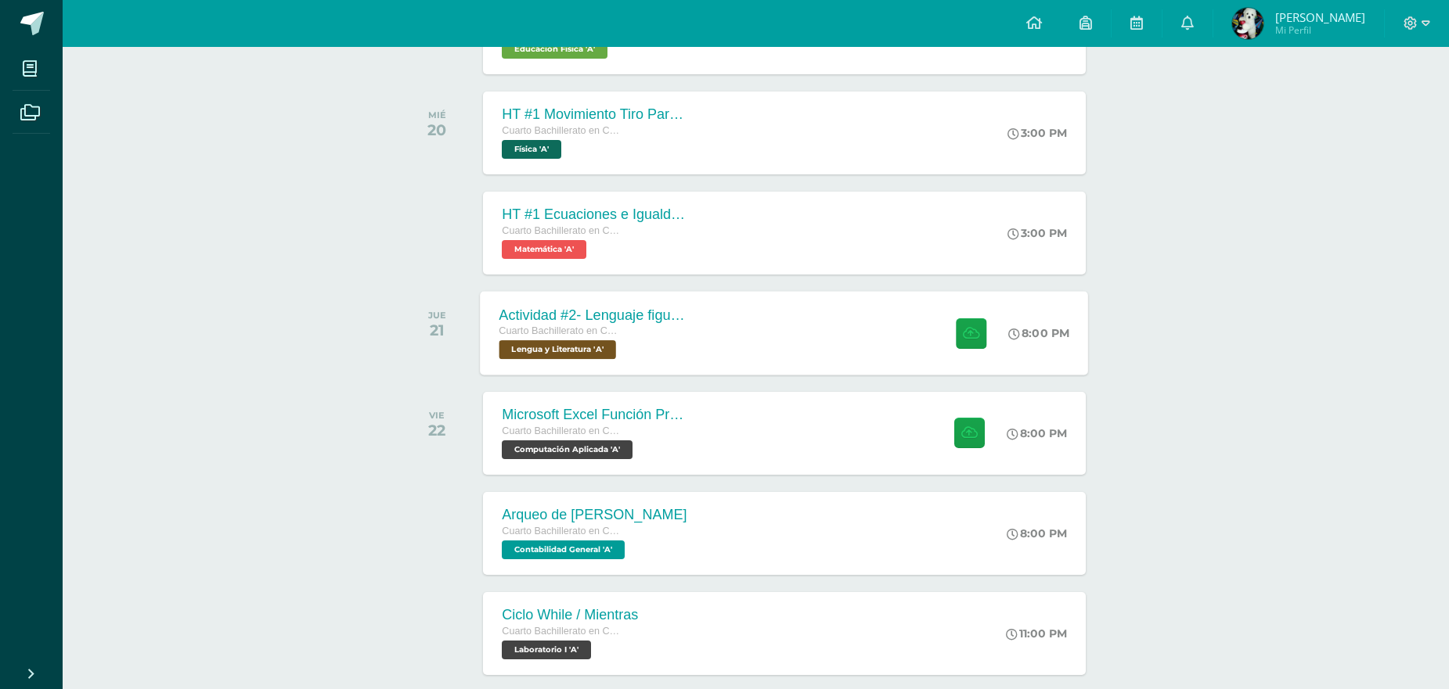
click at [740, 334] on div "Actividad #2- Lenguaje figurado Cuarto Bachillerato en CCLL con Orientación en …" at bounding box center [784, 333] width 608 height 84
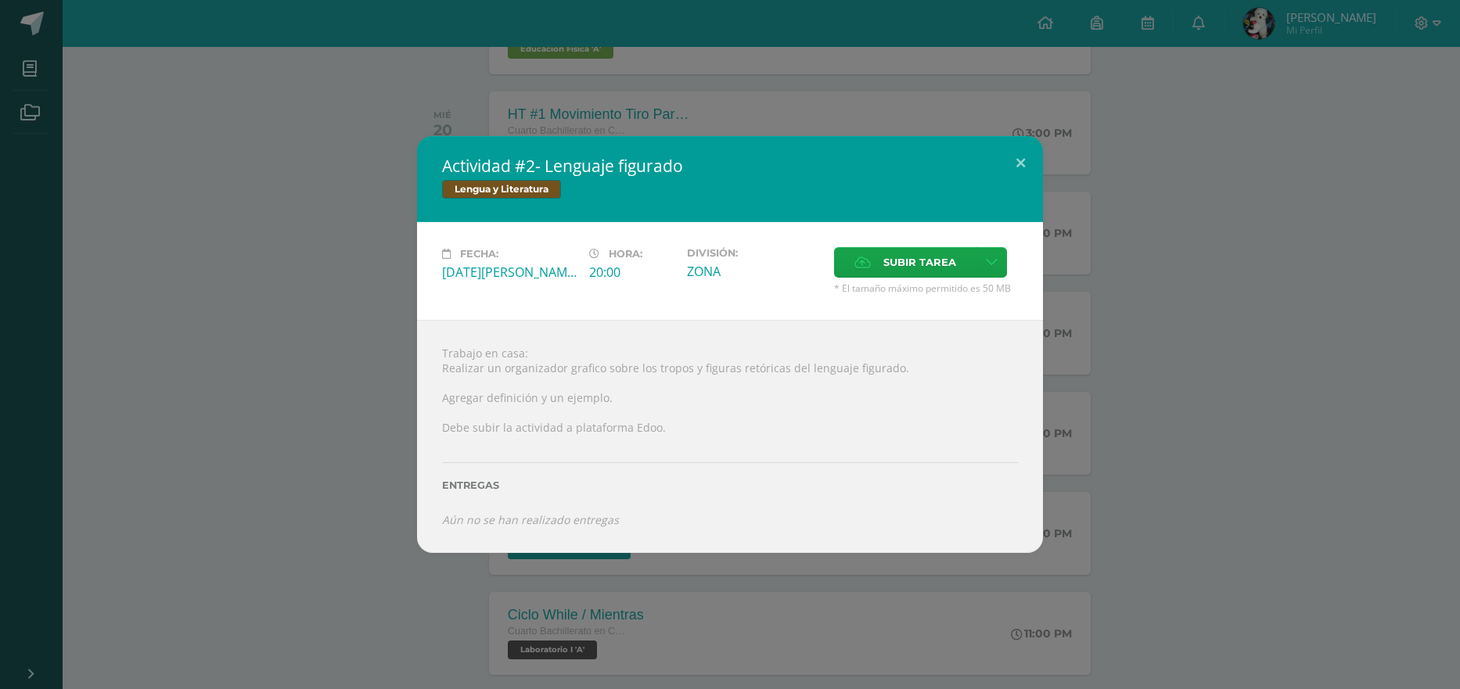
click at [1302, 369] on div "Actividad #2- Lenguaje figurado Lengua y Literatura Fecha: [DATE][PERSON_NAME] …" at bounding box center [730, 344] width 1448 height 416
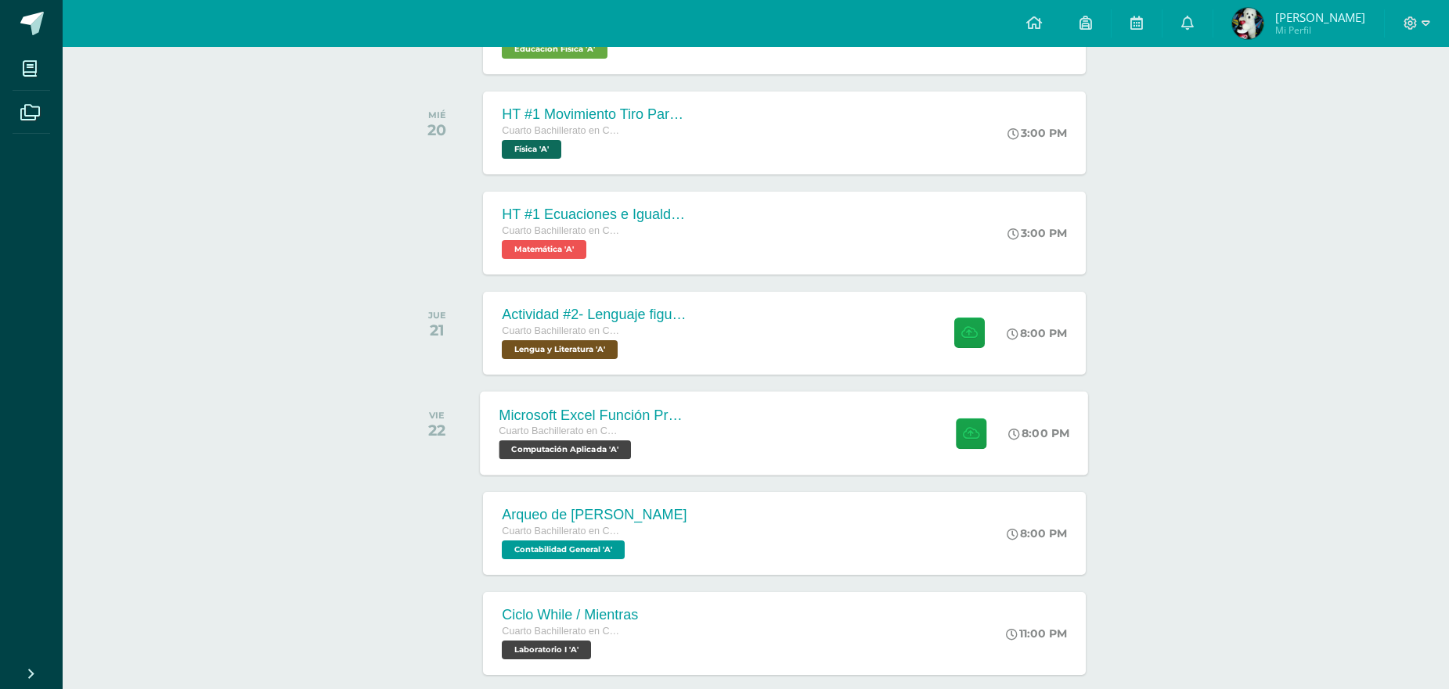
click at [873, 439] on div "Microsoft Excel Función Promedio Cuarto Bachillerato en CCLL con Orientación en…" at bounding box center [784, 433] width 608 height 84
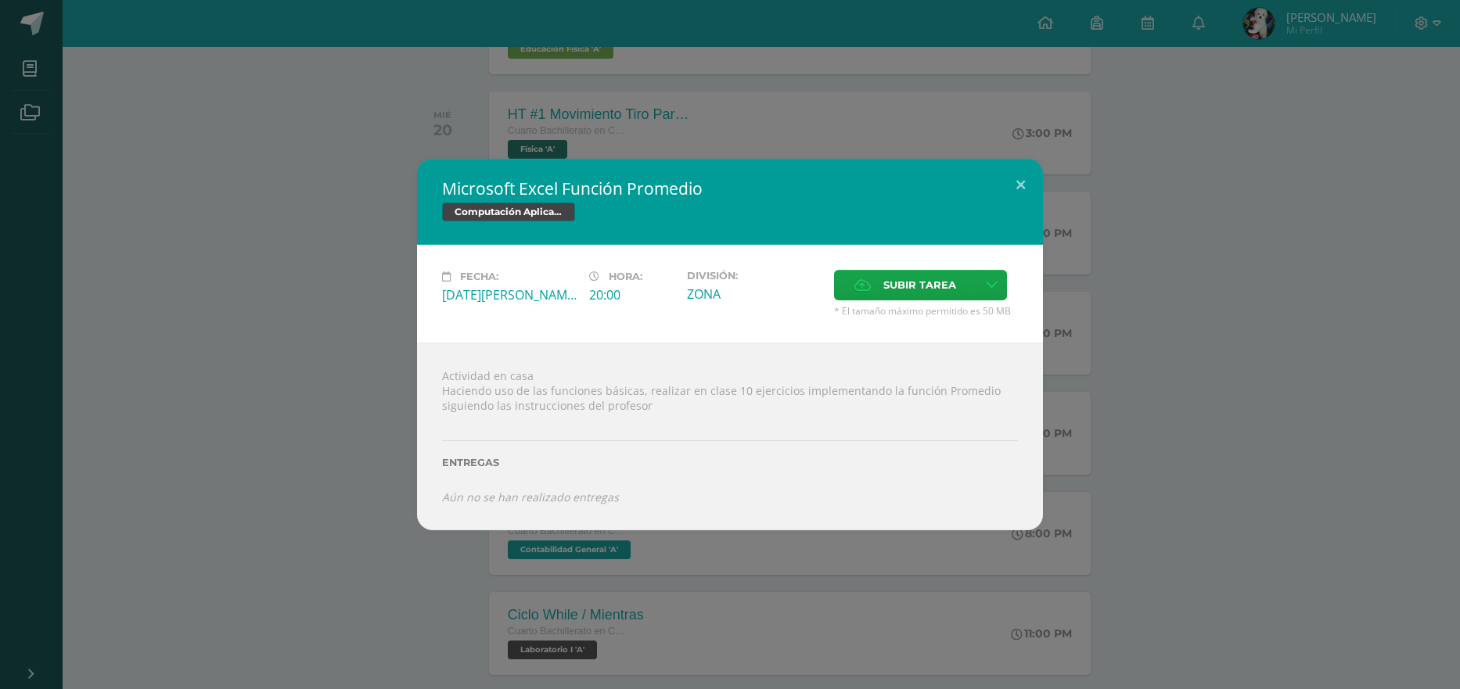
click at [1234, 424] on div "Microsoft Excel Función Promedio Computación Aplicada Fecha: [DATE][PERSON_NAME…" at bounding box center [730, 345] width 1448 height 372
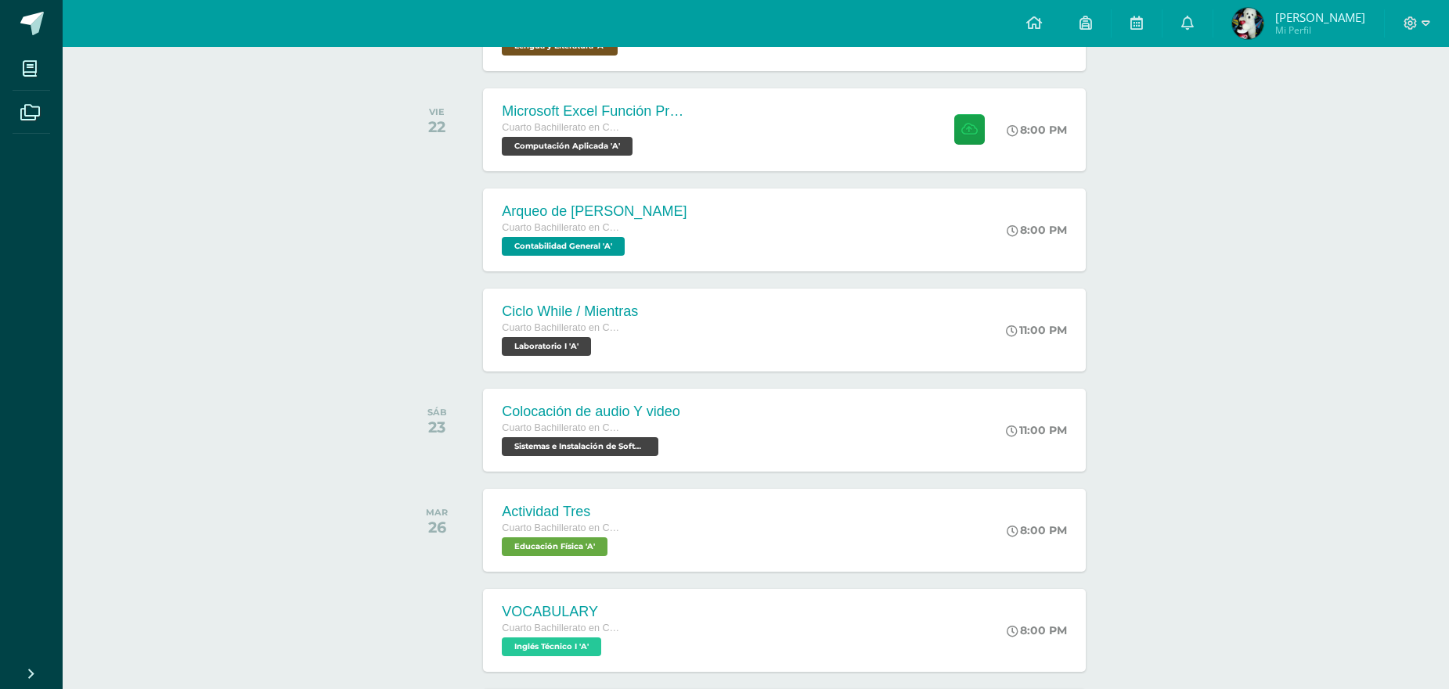
scroll to position [1632, 0]
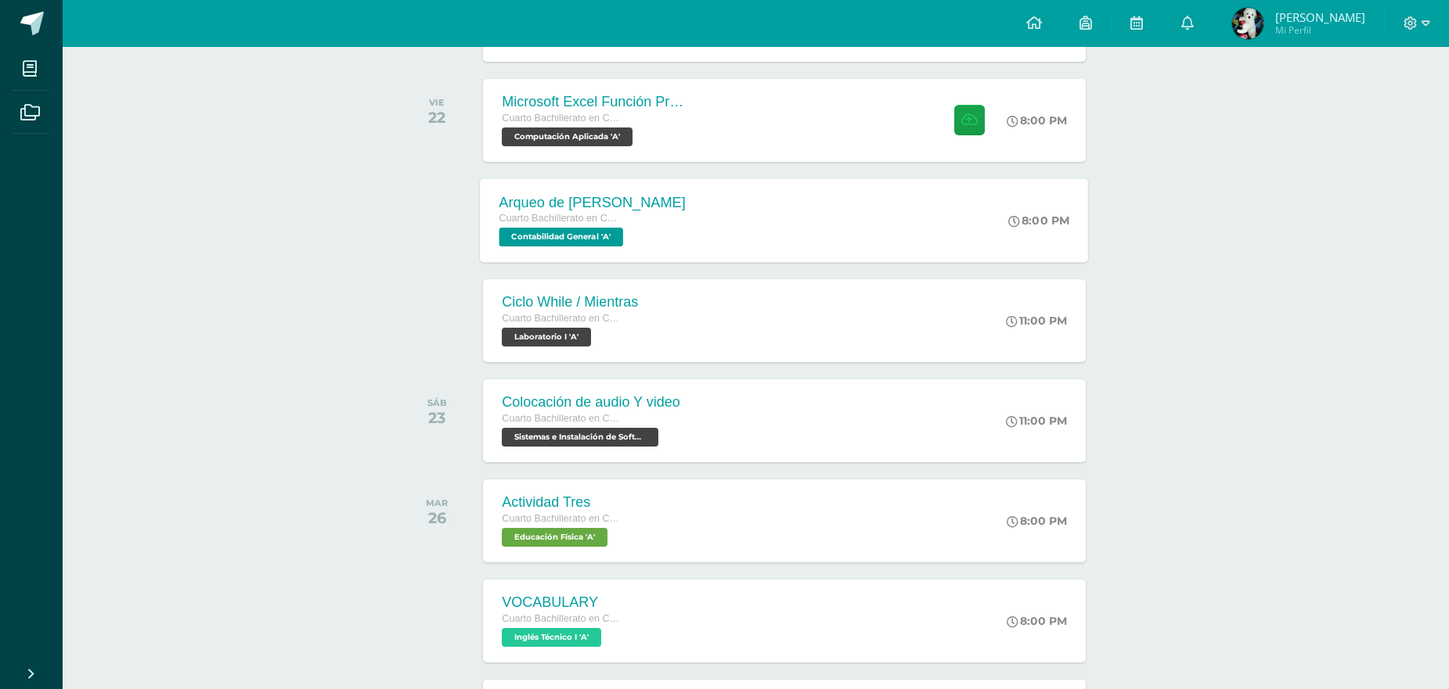
click at [786, 221] on div "Arqueo de [PERSON_NAME] Cuarto Bachillerato en CCLL con Orientación en Computac…" at bounding box center [784, 220] width 608 height 84
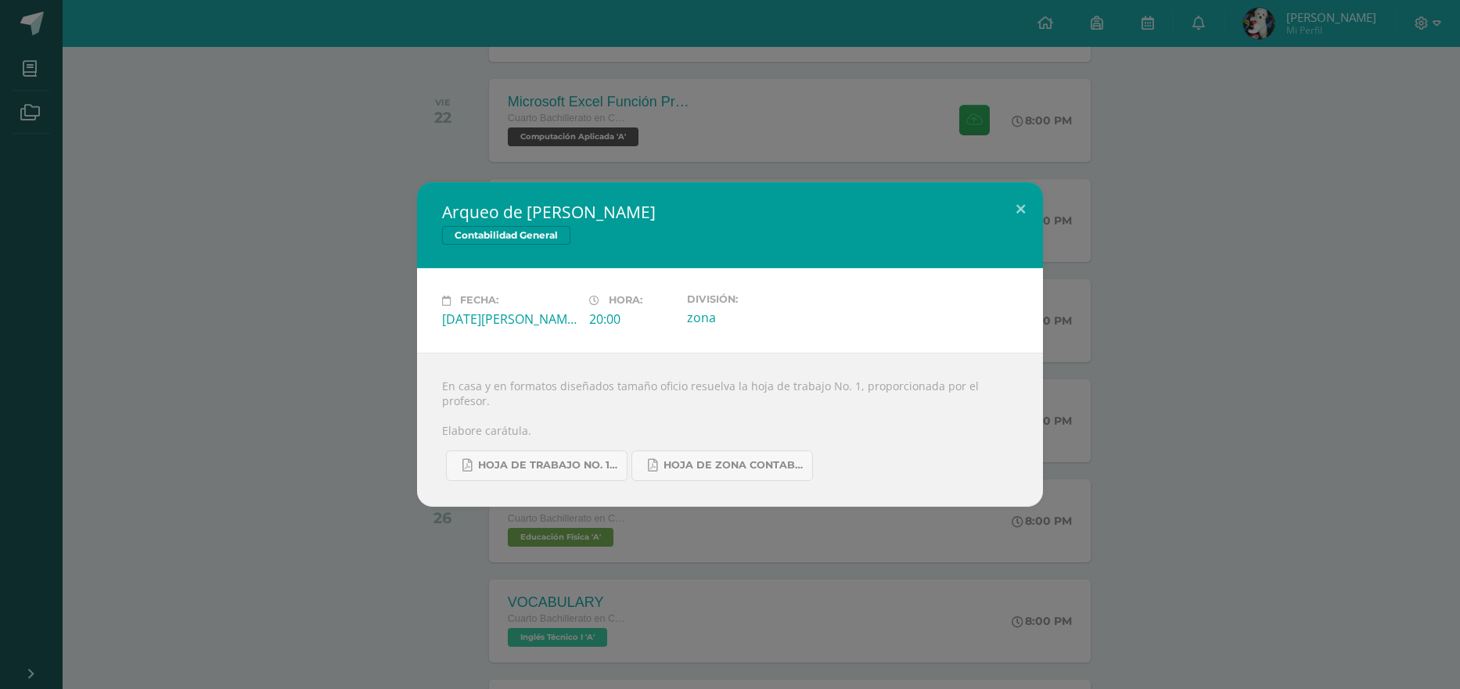
click at [1310, 437] on div "Arqueo de [PERSON_NAME] Contabilidad General Fecha: [DATE][PERSON_NAME] Hora: 2…" at bounding box center [730, 344] width 1448 height 324
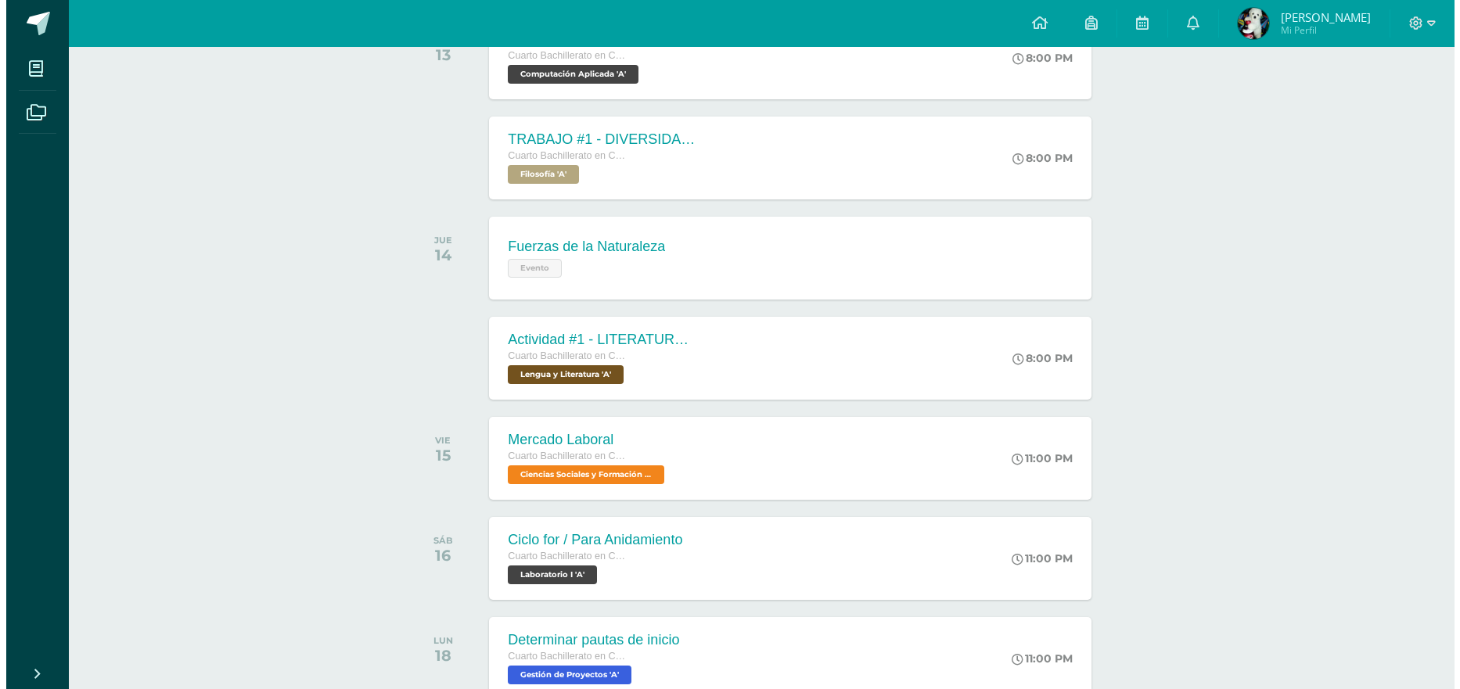
scroll to position [783, 0]
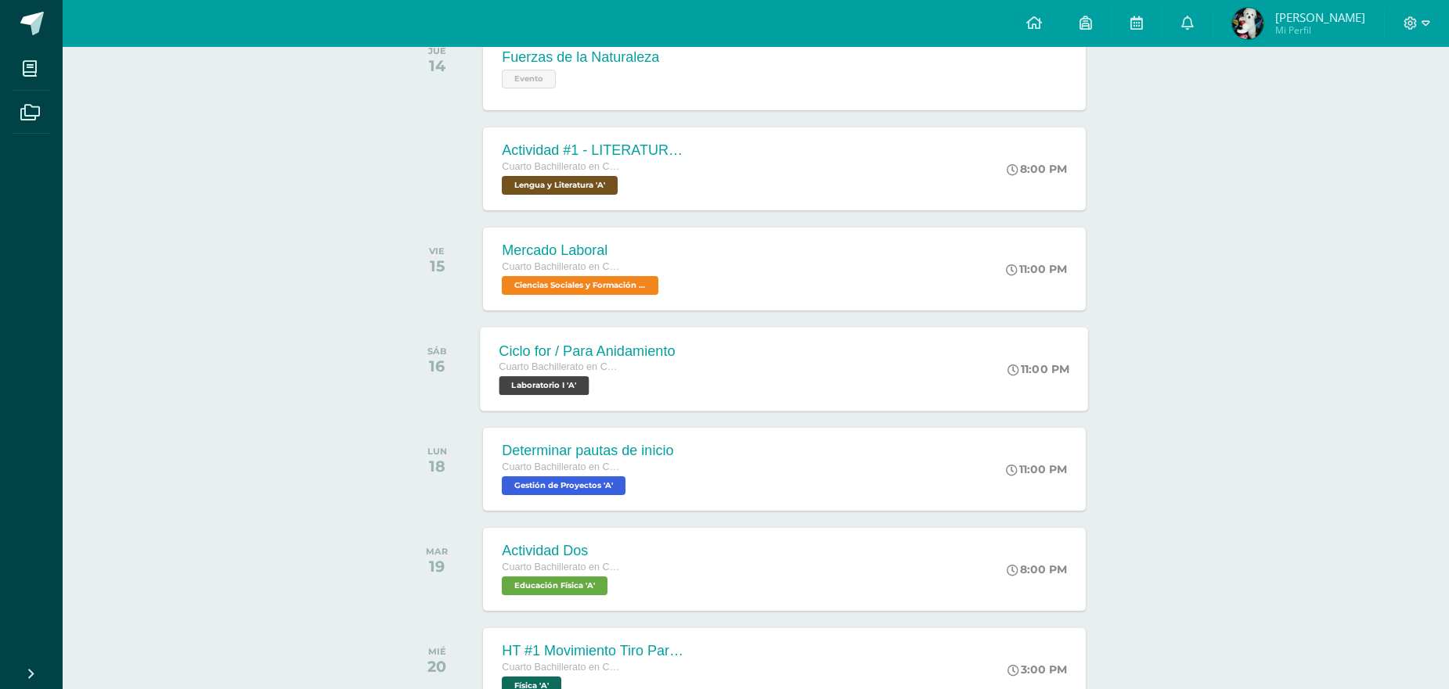
click at [671, 371] on div "Cuarto Bachillerato en CCLL con Orientación en Computación" at bounding box center [587, 367] width 176 height 17
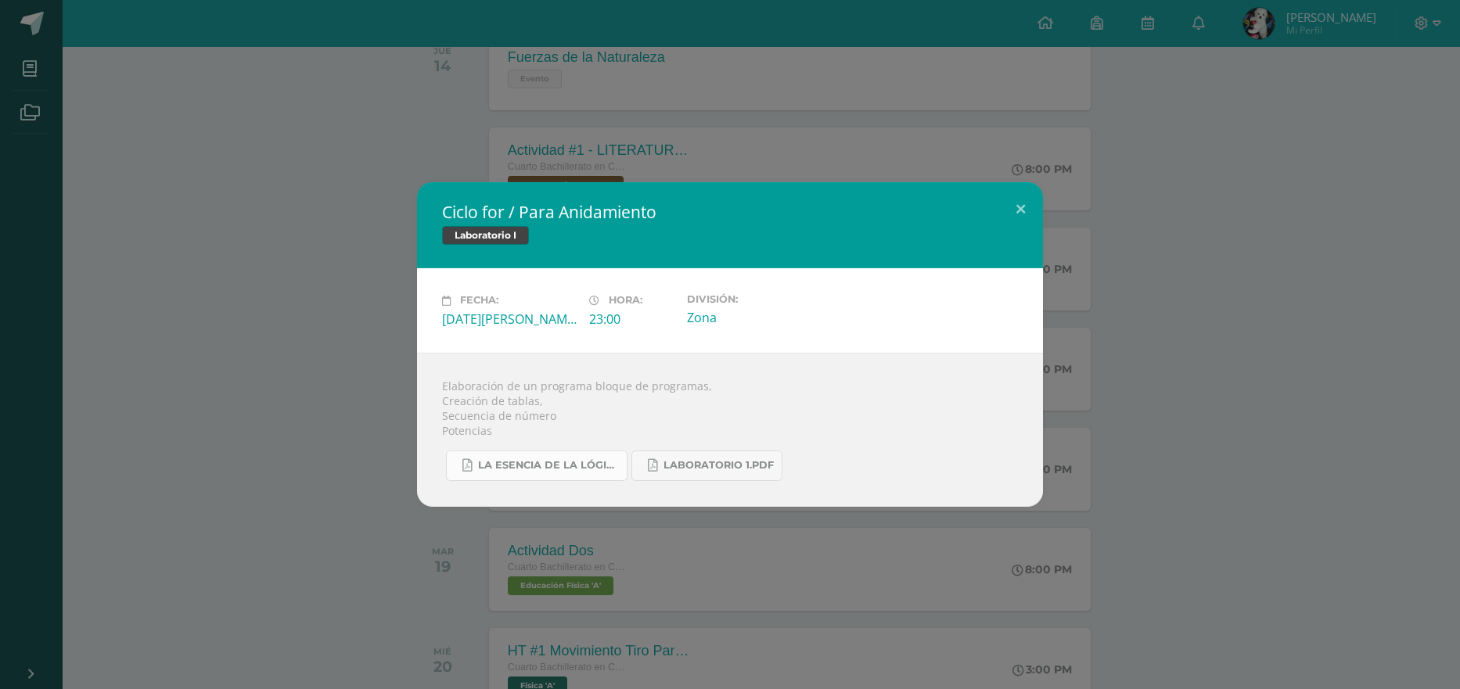
click at [583, 471] on span "La Esencia de la Lógica de Programación - [PERSON_NAME] - 1ra Edición.pdf" at bounding box center [548, 465] width 141 height 13
